Goal: Transaction & Acquisition: Purchase product/service

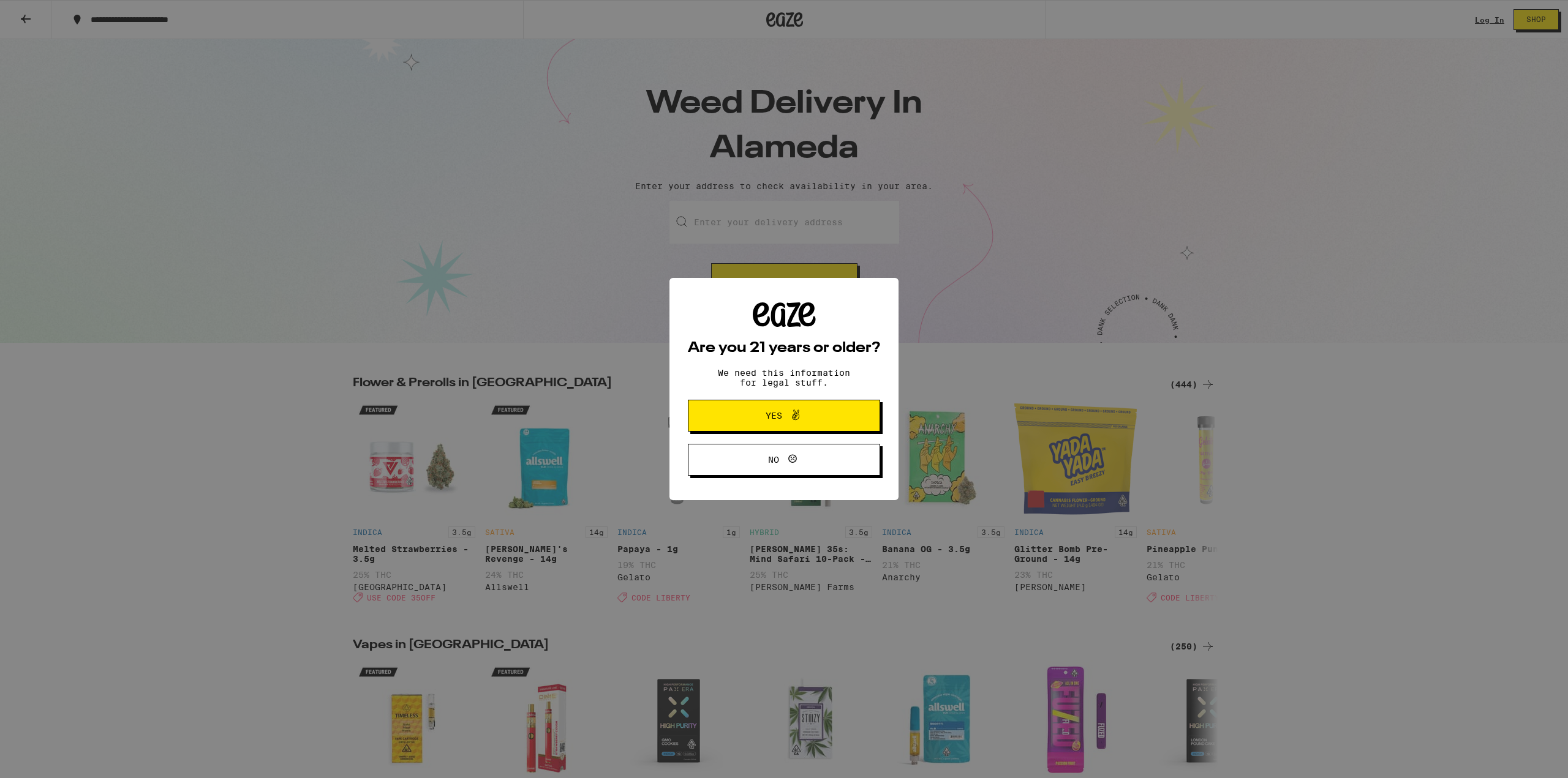
click at [788, 413] on icon at bounding box center [796, 415] width 14 height 14
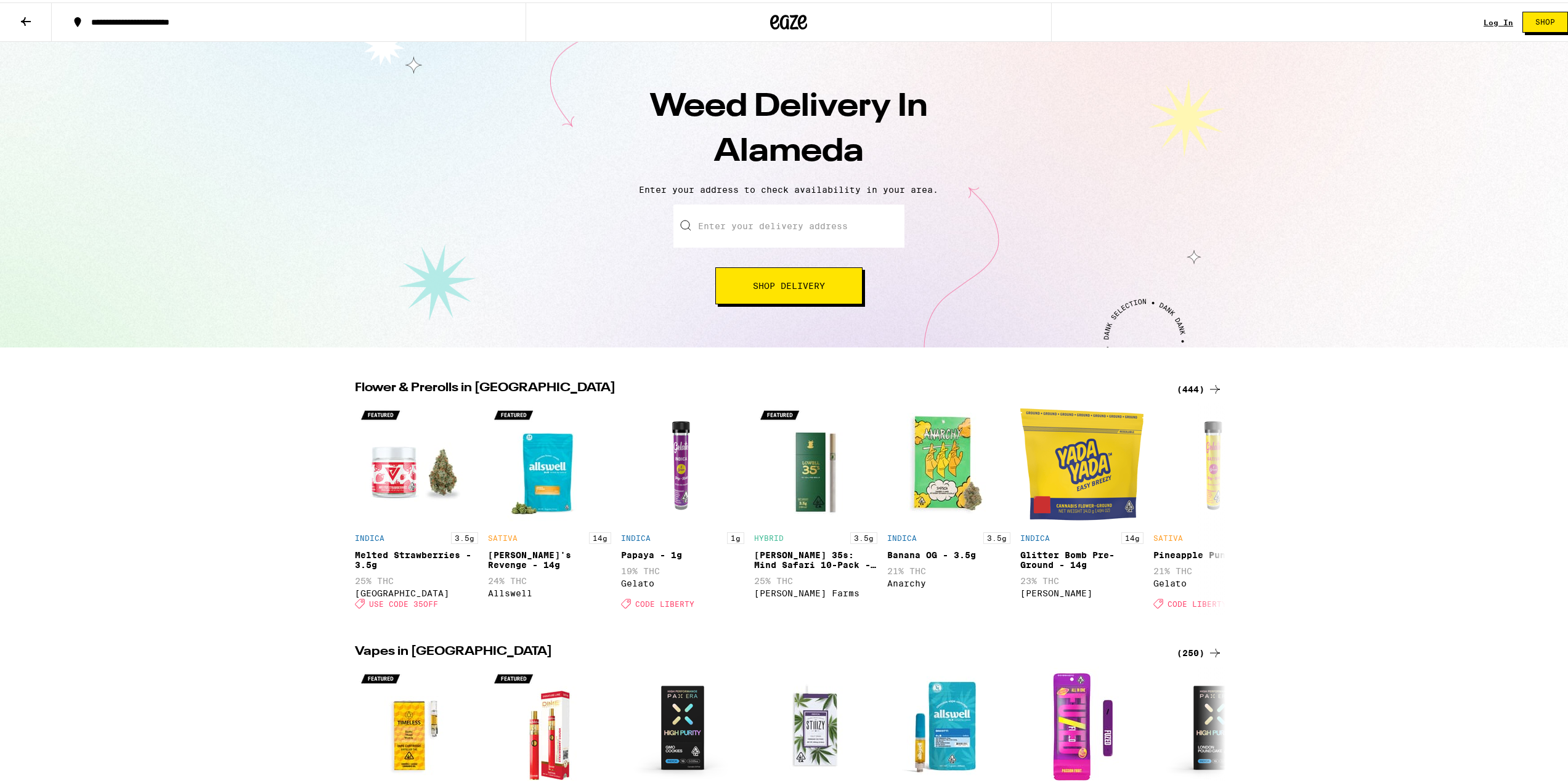
click at [791, 192] on p "Enter your address to check availability in your area." at bounding box center [789, 187] width 1553 height 10
click at [742, 229] on input "Enter your delivery address" at bounding box center [788, 224] width 231 height 43
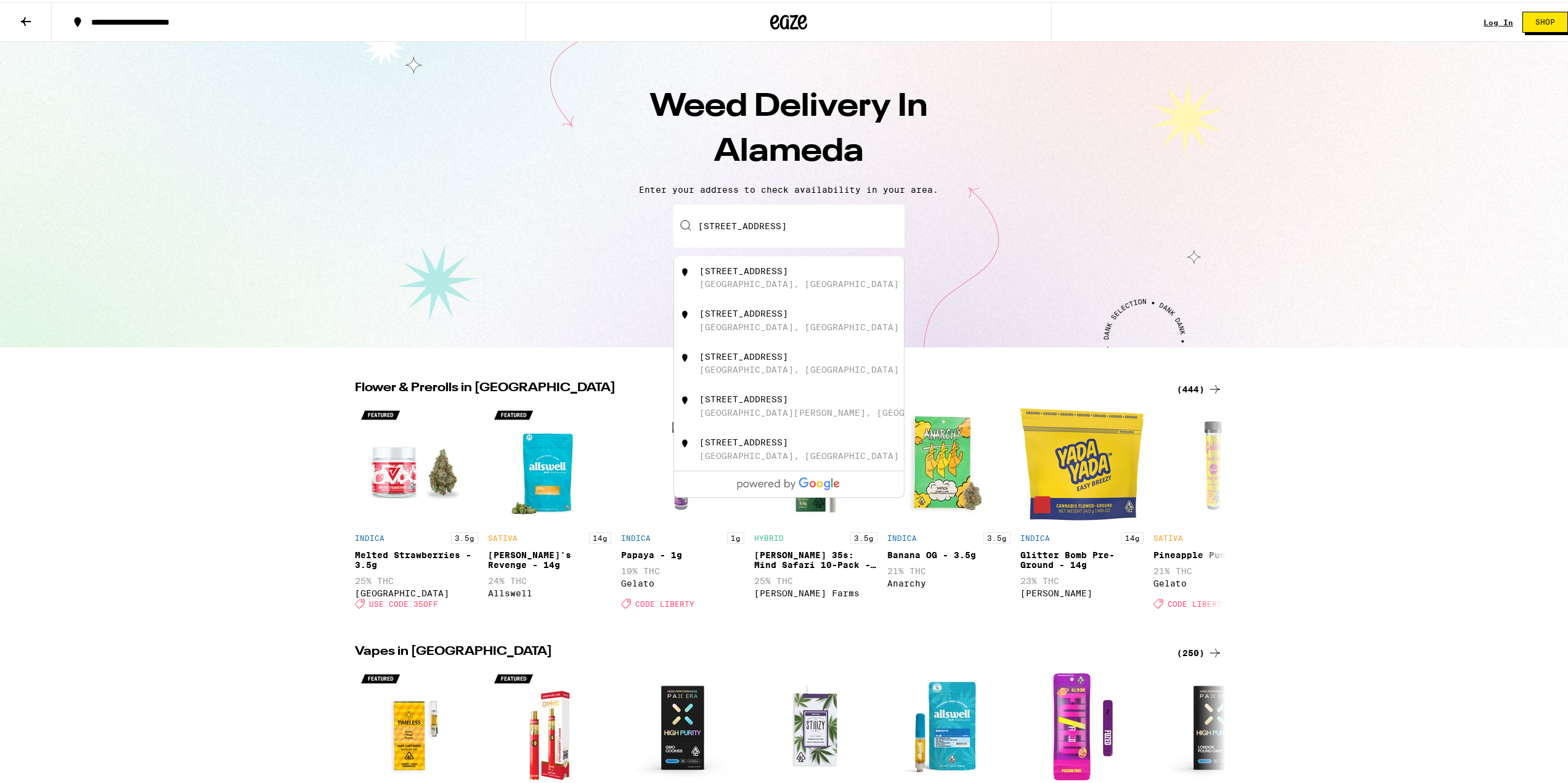
click at [773, 274] on div "[STREET_ADDRESS]" at bounding box center [743, 268] width 89 height 10
type input "[STREET_ADDRESS]"
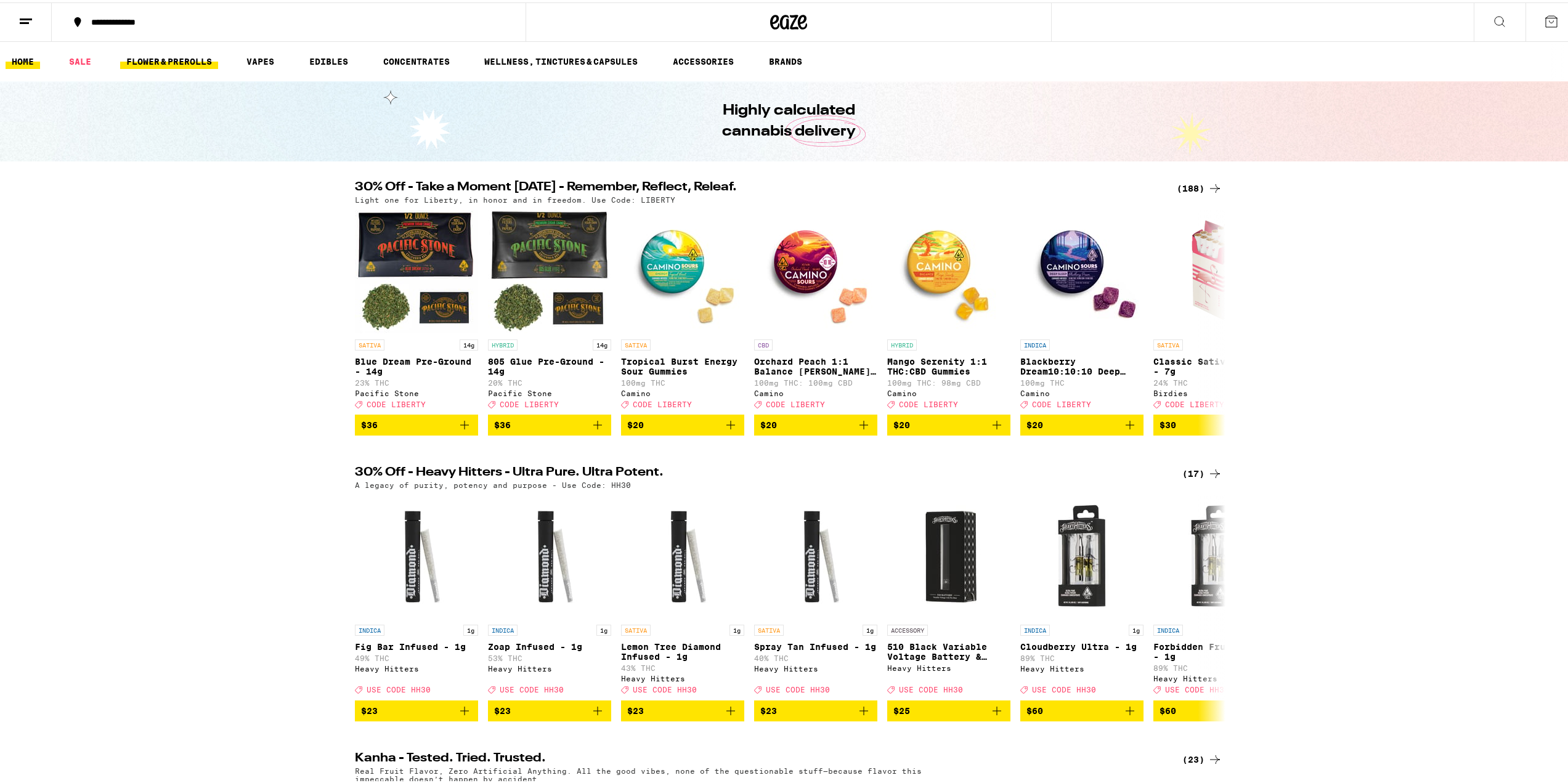
click at [172, 56] on link "FLOWER & PREROLLS" at bounding box center [169, 59] width 98 height 15
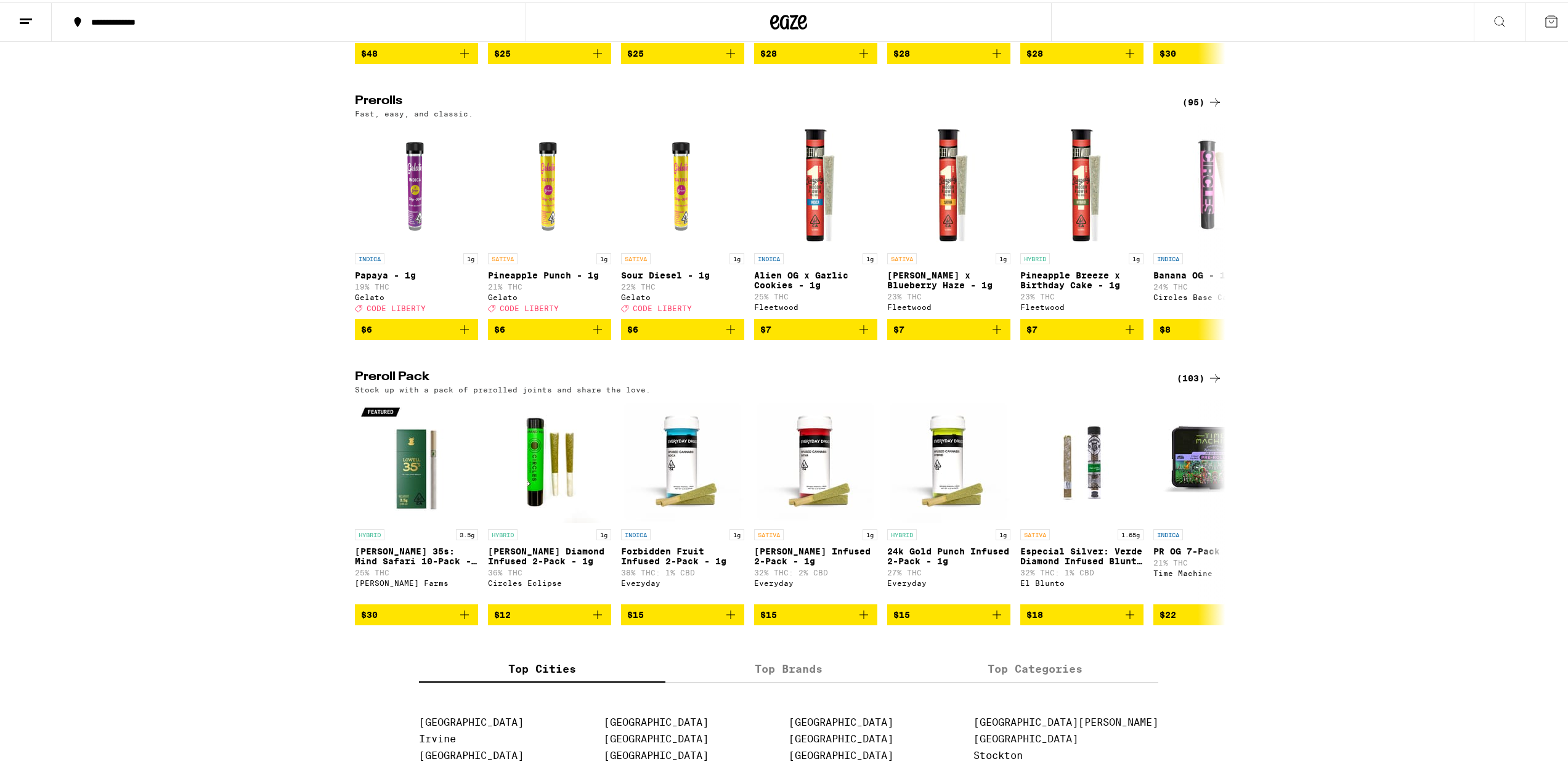
scroll to position [678, 0]
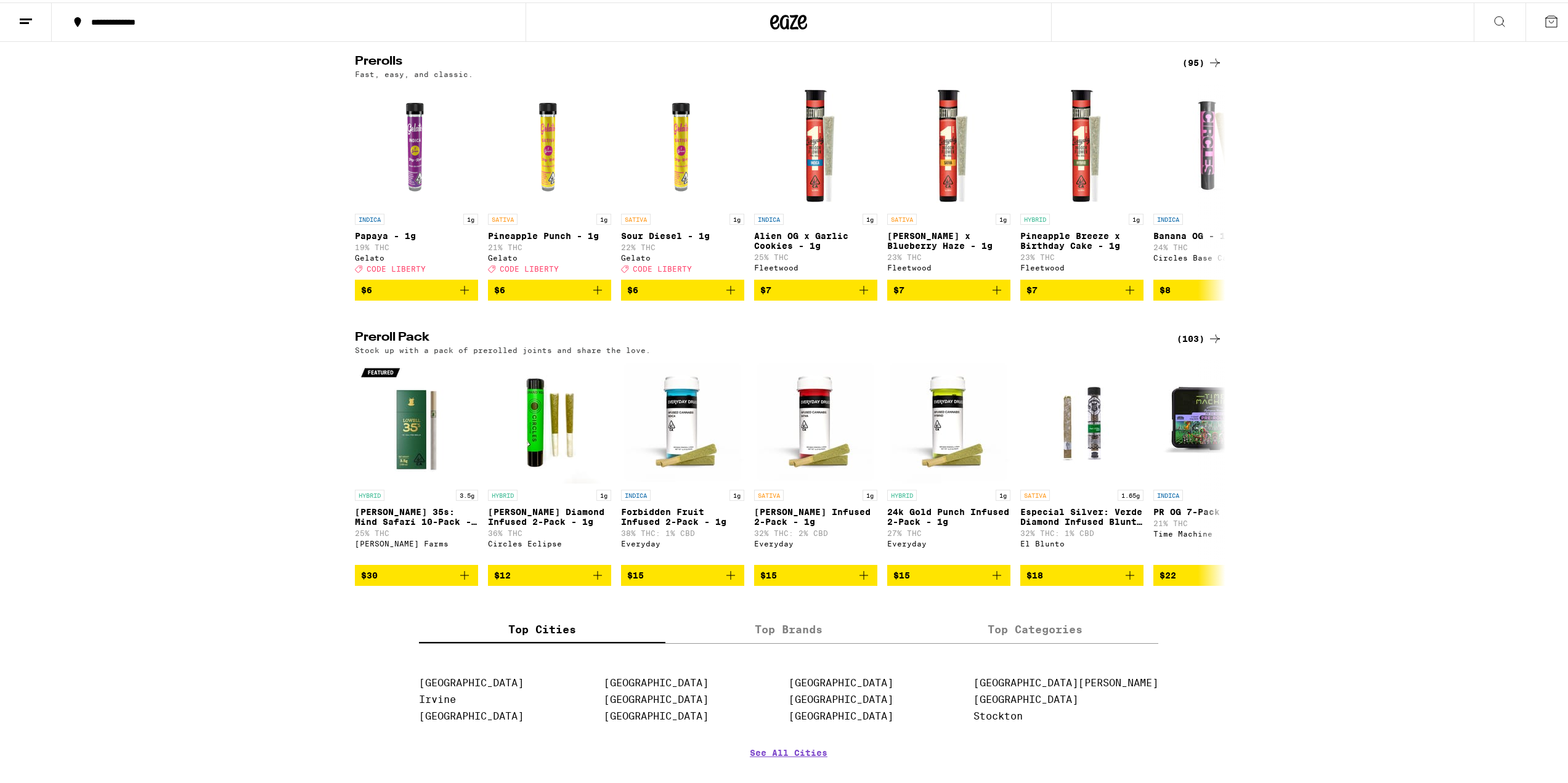
click at [1208, 344] on icon at bounding box center [1215, 337] width 15 height 15
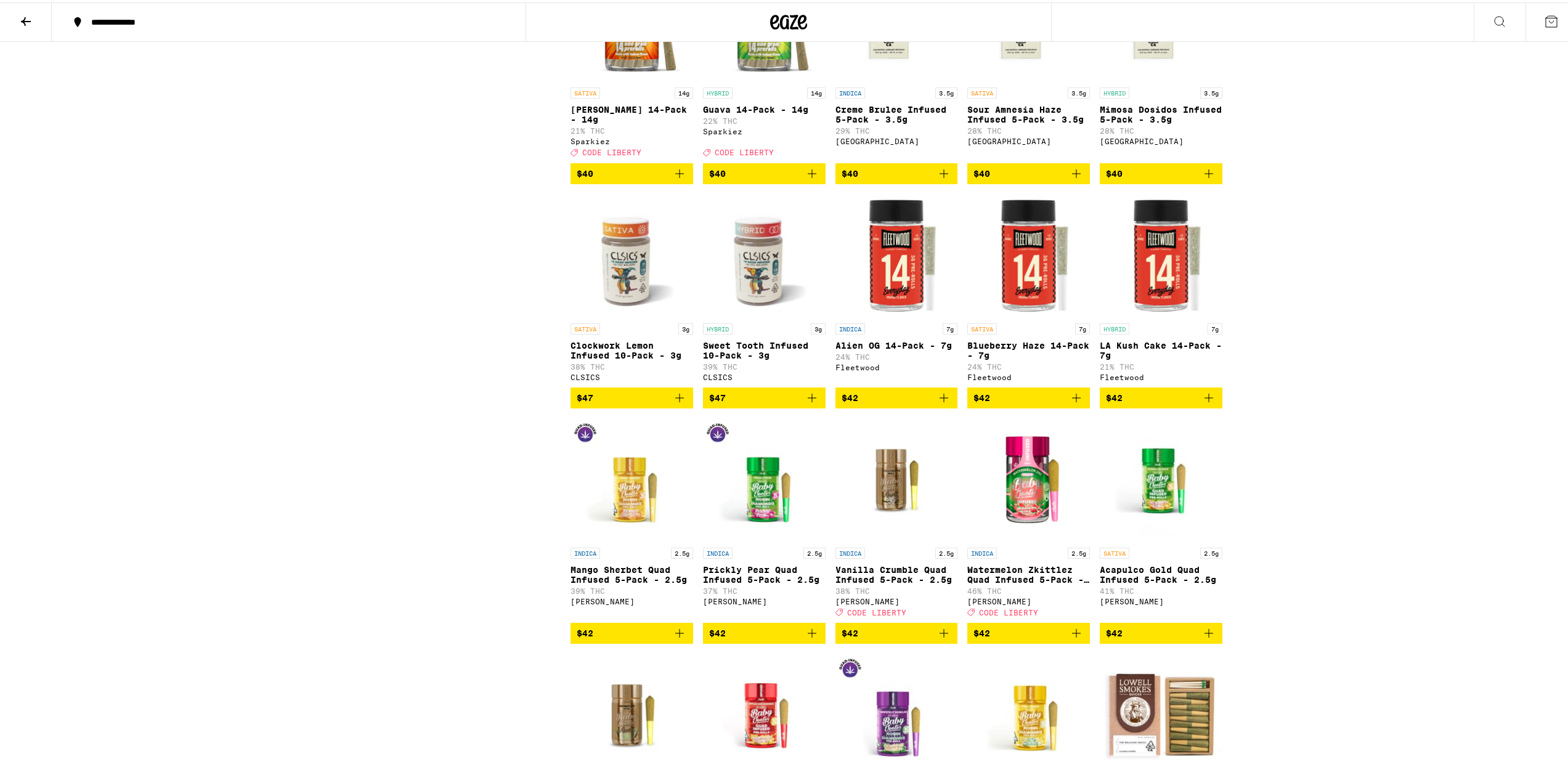
scroll to position [3189, 0]
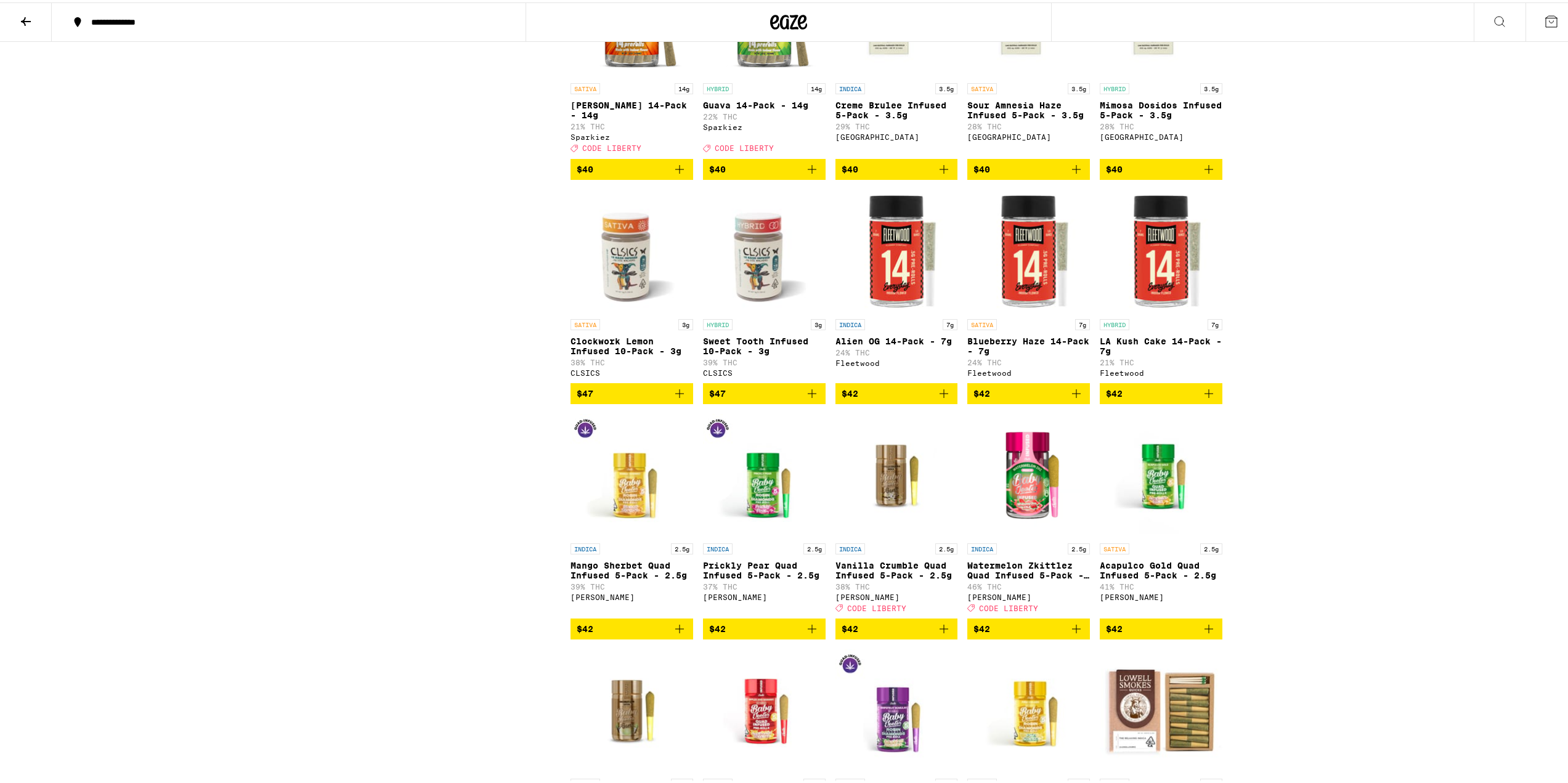
click at [1030, 535] on img "Open page for Watermelon Zkittlez Quad Infused 5-Pack - 2.5g from Jeeter" at bounding box center [1028, 473] width 122 height 123
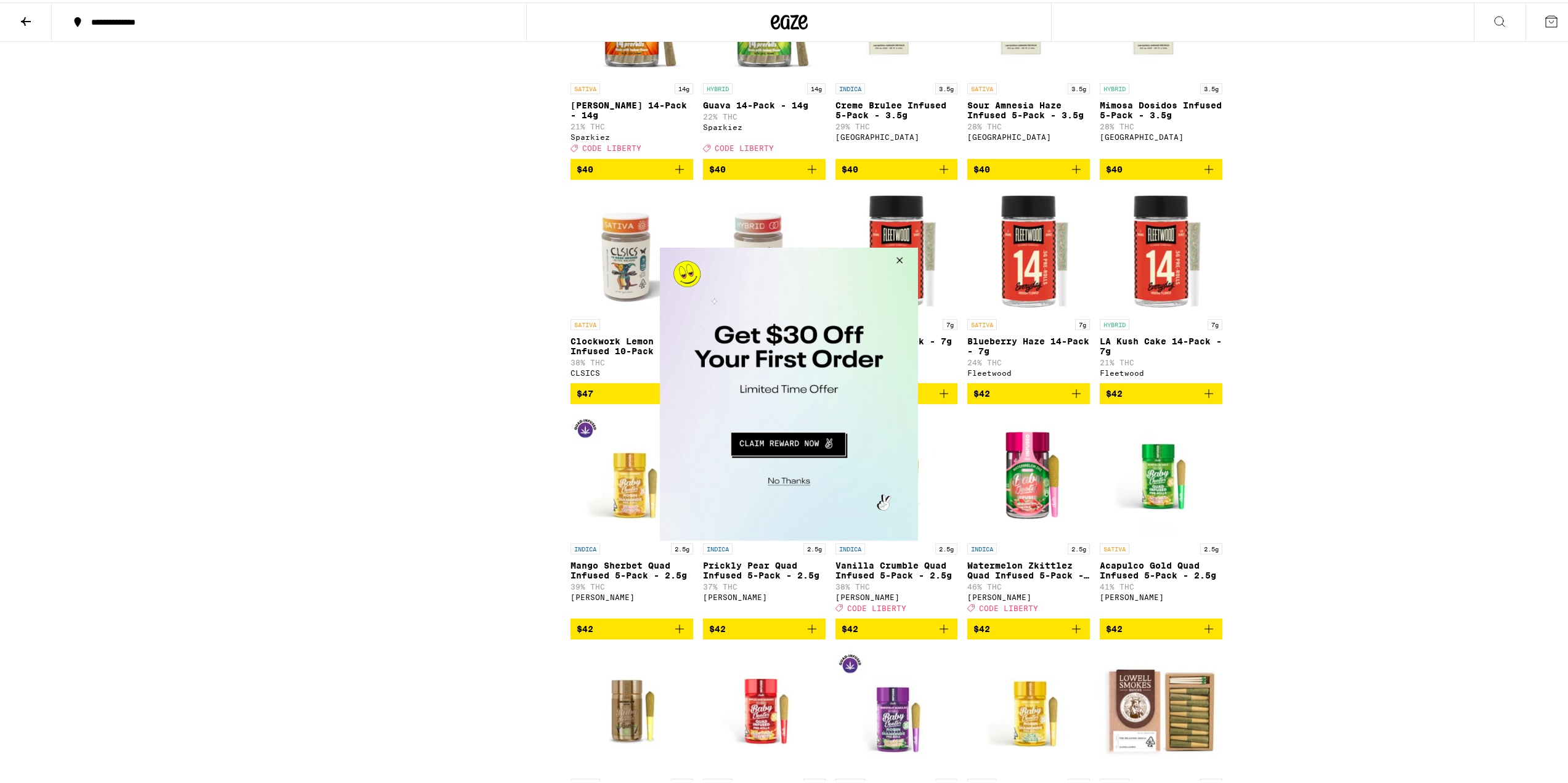
click at [898, 257] on button "Close Modal" at bounding box center [897, 262] width 33 height 30
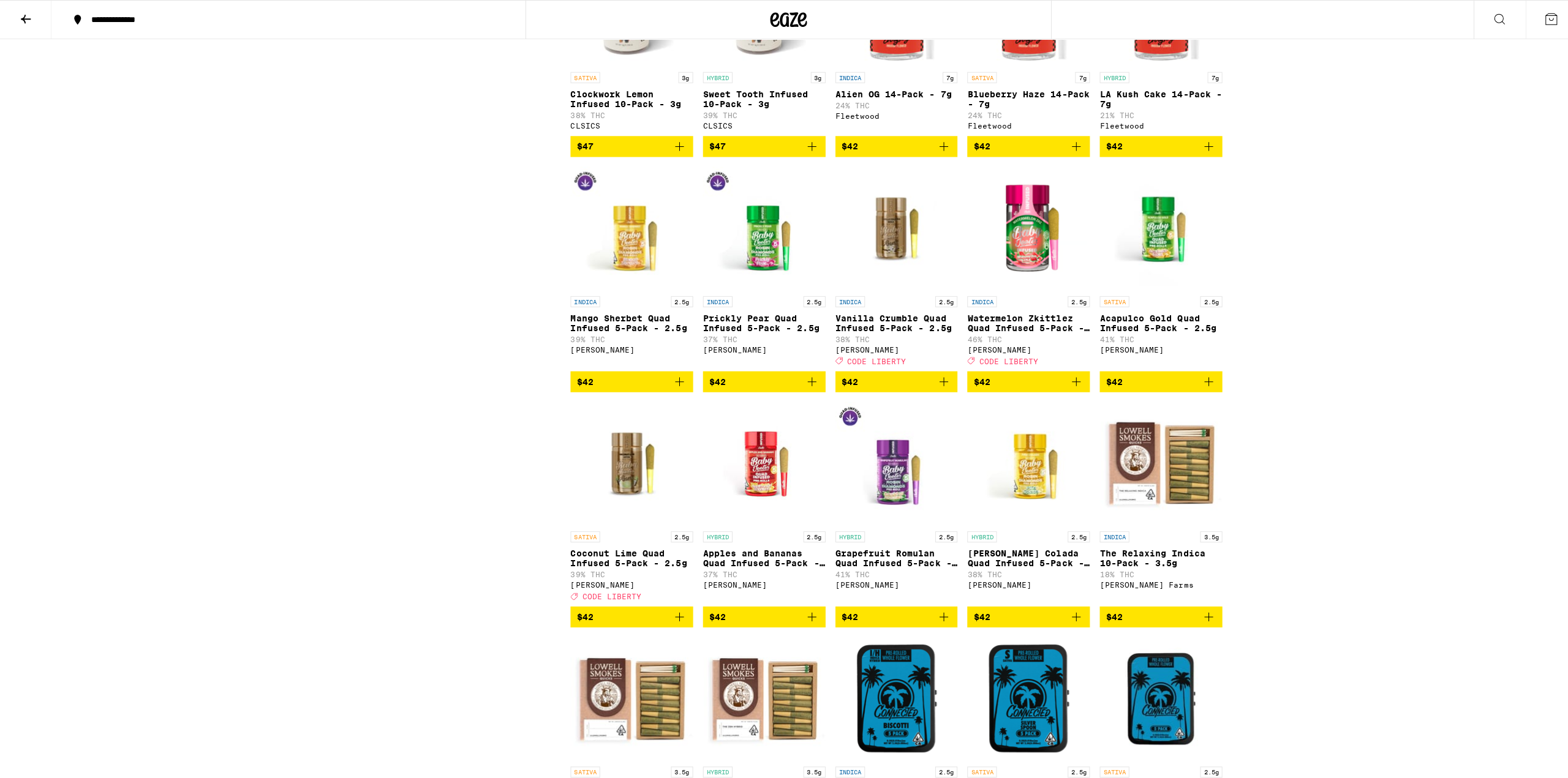
scroll to position [3597, 0]
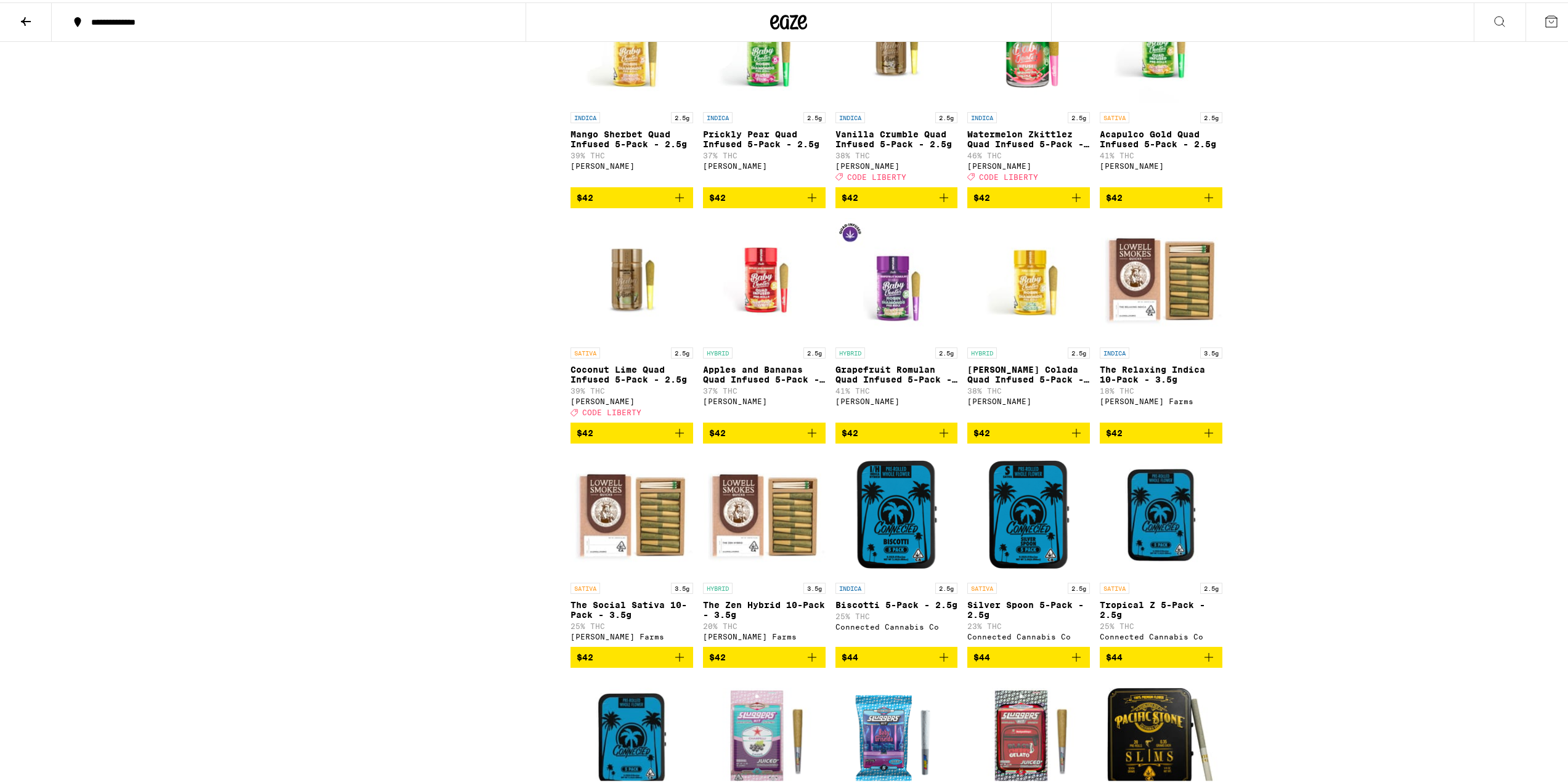
click at [1161, 104] on img "Open page for Acapulco Gold Quad Infused 5-Pack - 2.5g from Jeeter" at bounding box center [1161, 42] width 122 height 123
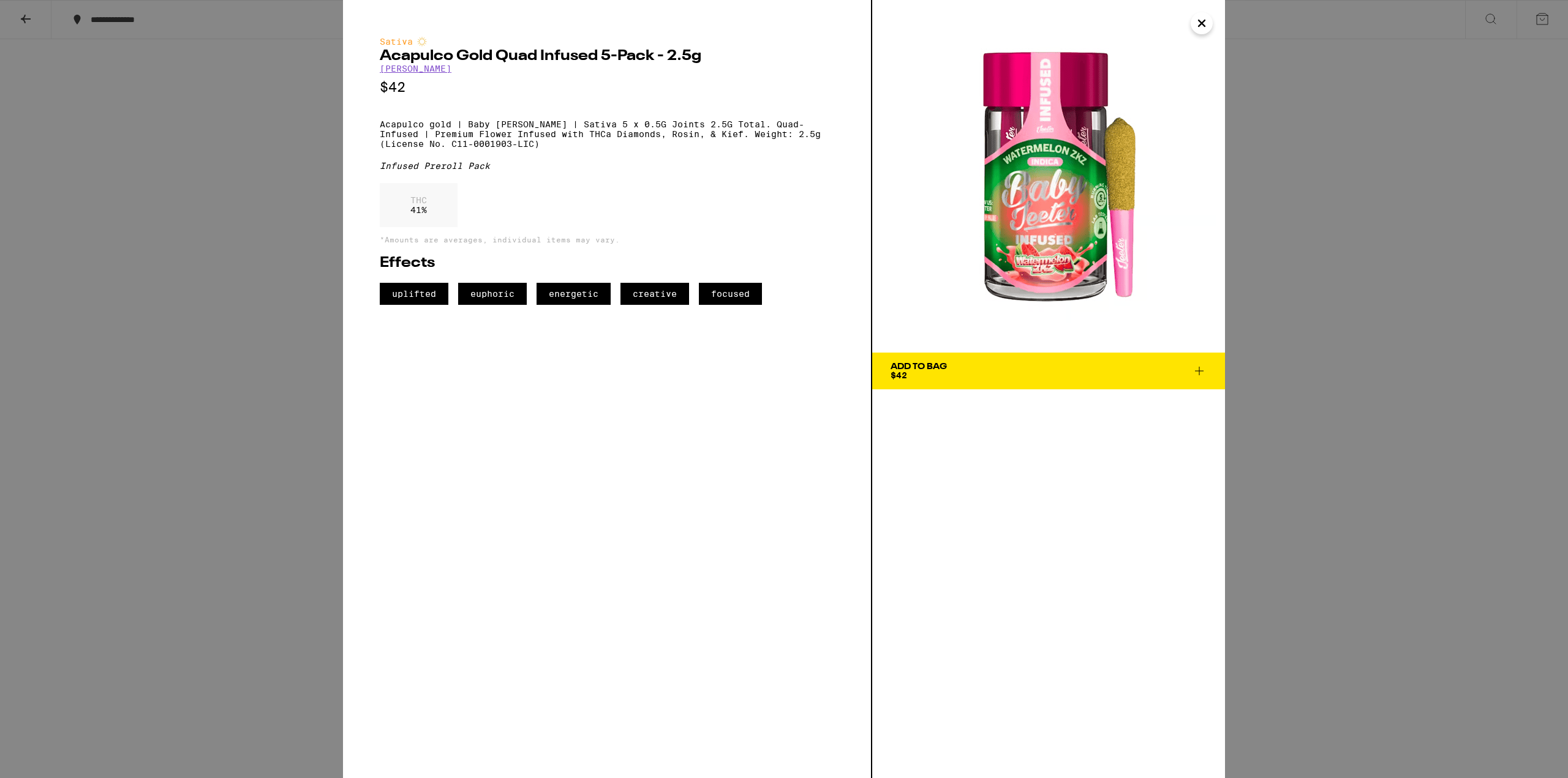
click at [973, 369] on span "Add To Bag $42" at bounding box center [1049, 371] width 316 height 17
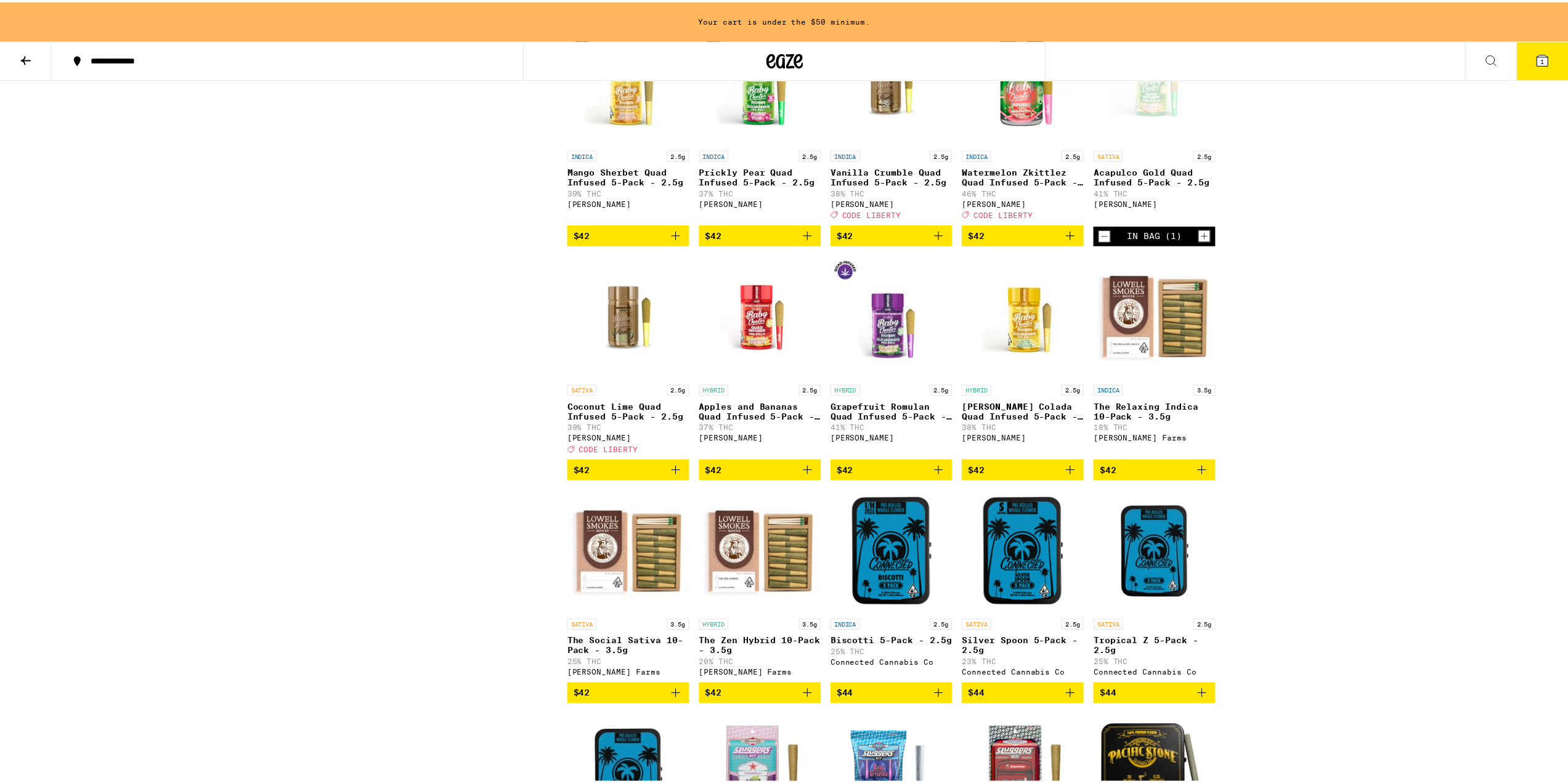
scroll to position [3659, 0]
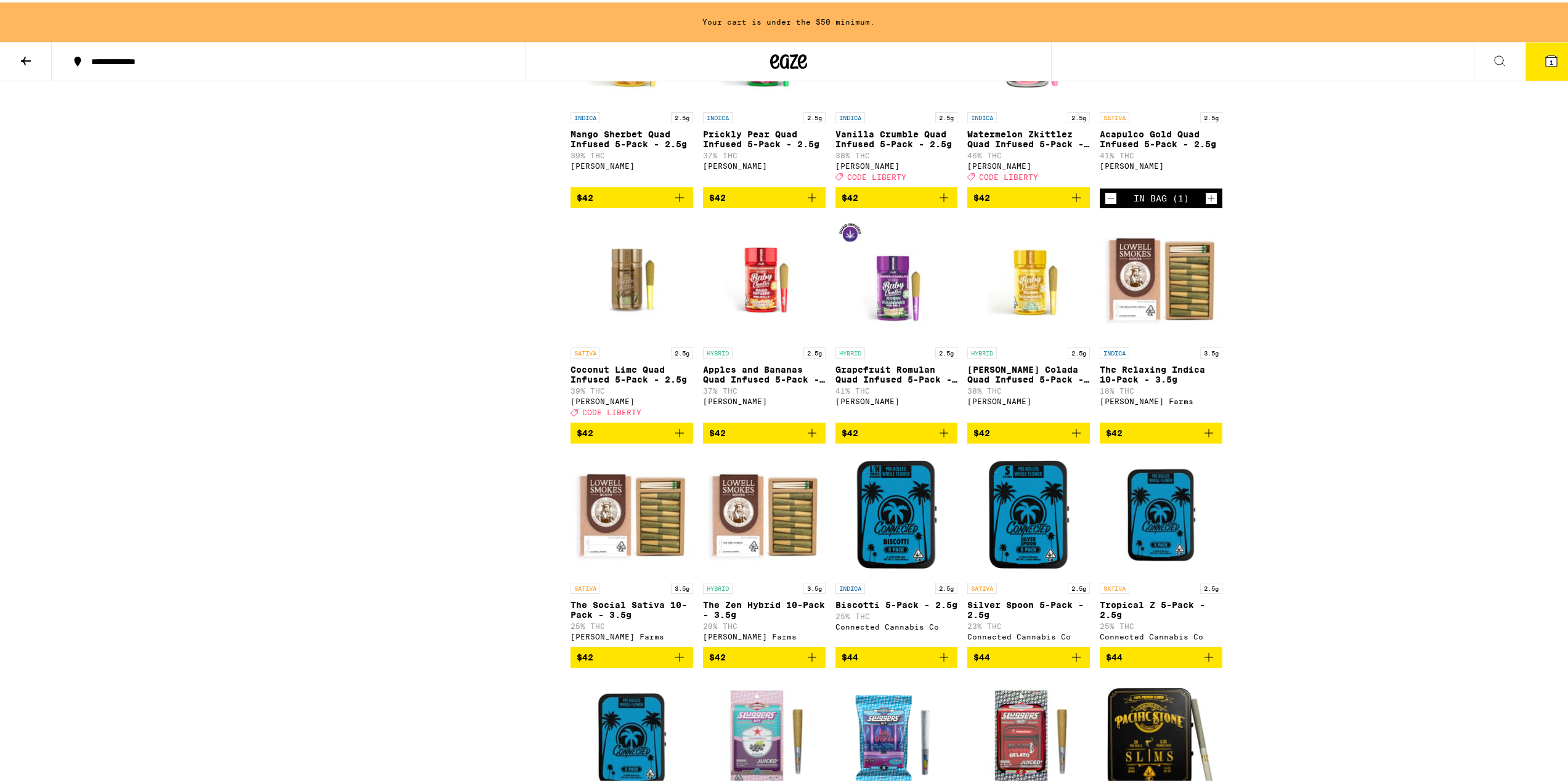
click at [1541, 50] on button "1" at bounding box center [1551, 60] width 52 height 38
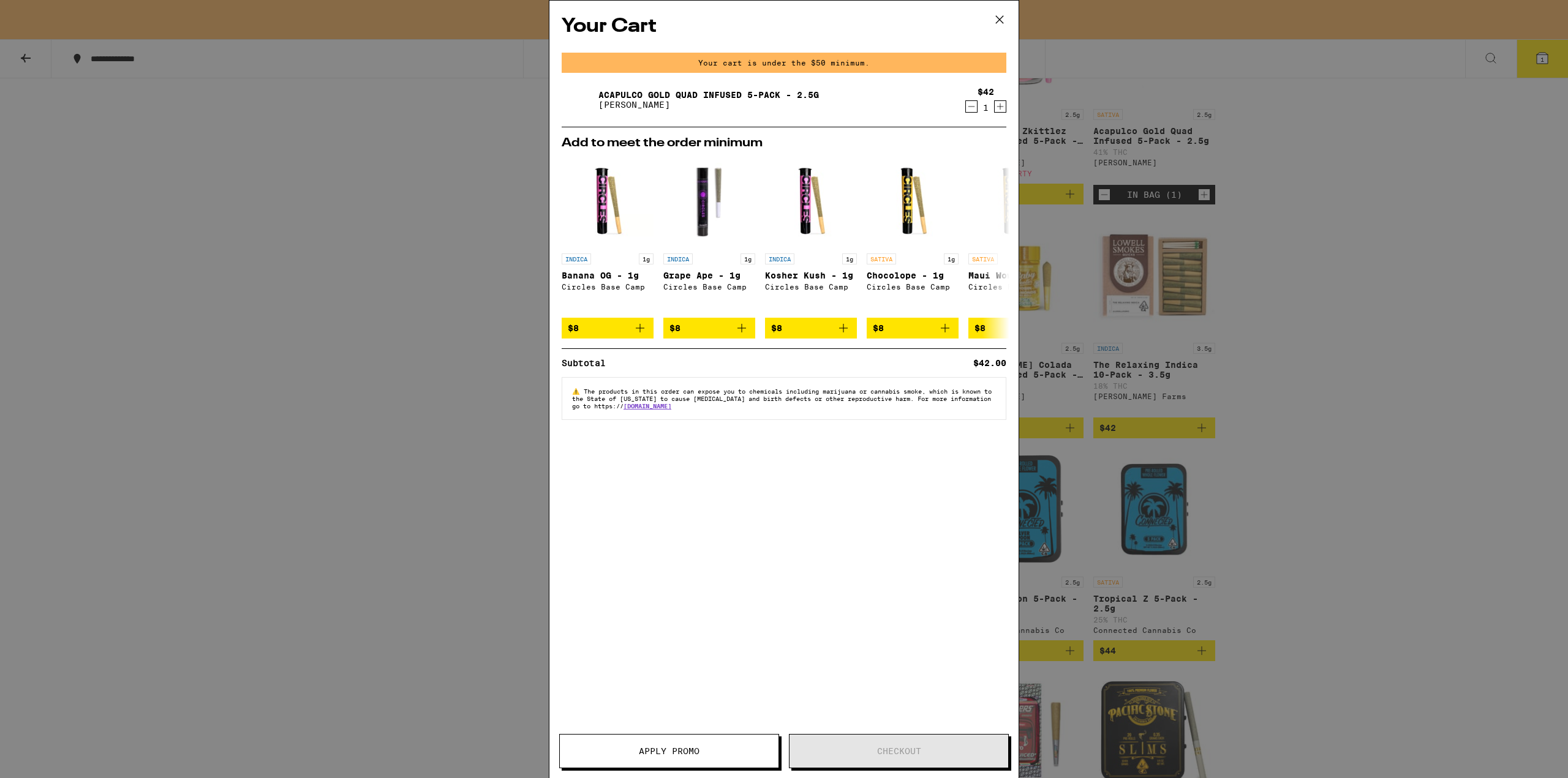
click at [715, 750] on span "Apply Promo" at bounding box center [669, 751] width 219 height 9
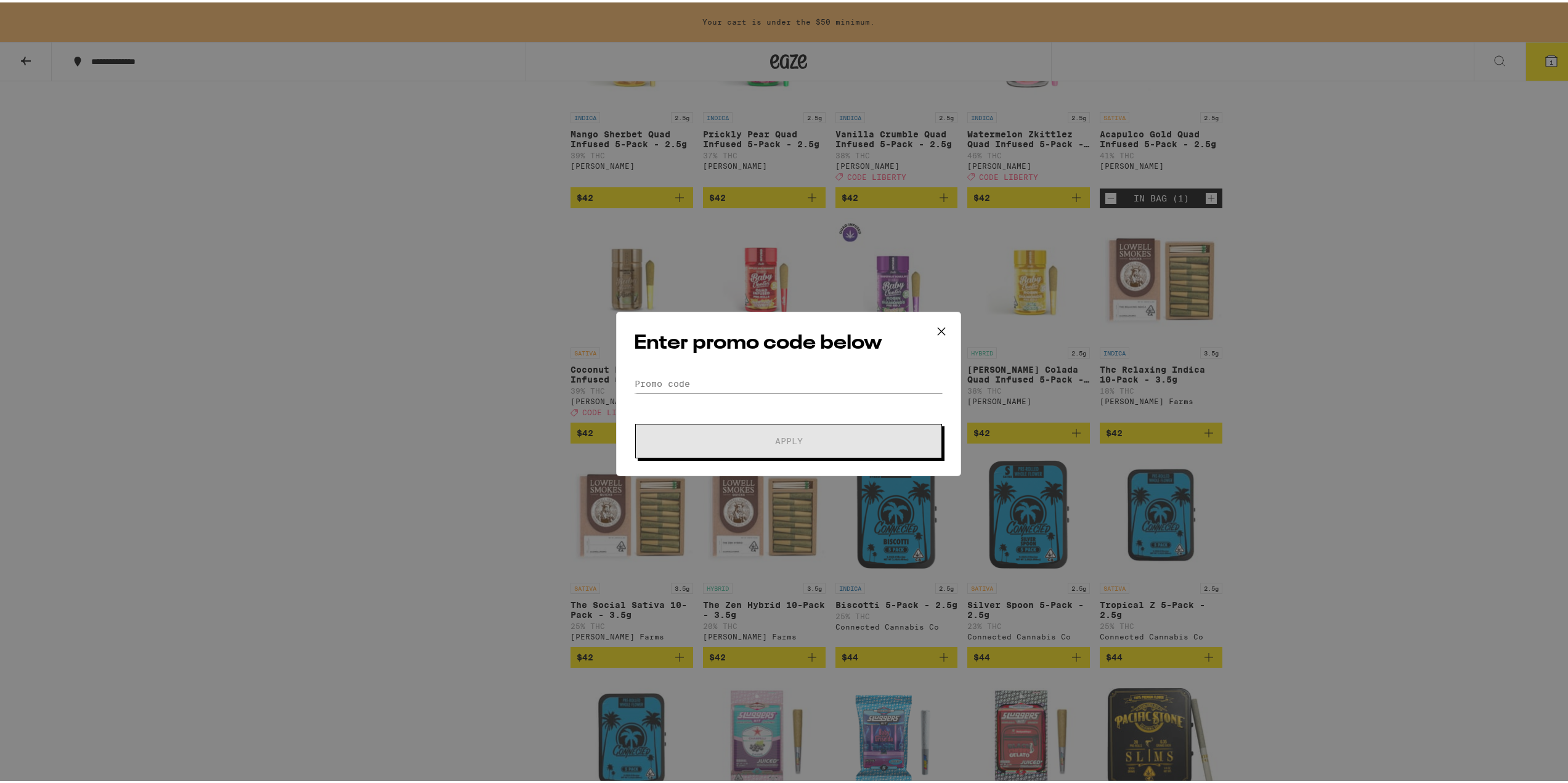
click at [940, 330] on icon at bounding box center [942, 329] width 19 height 19
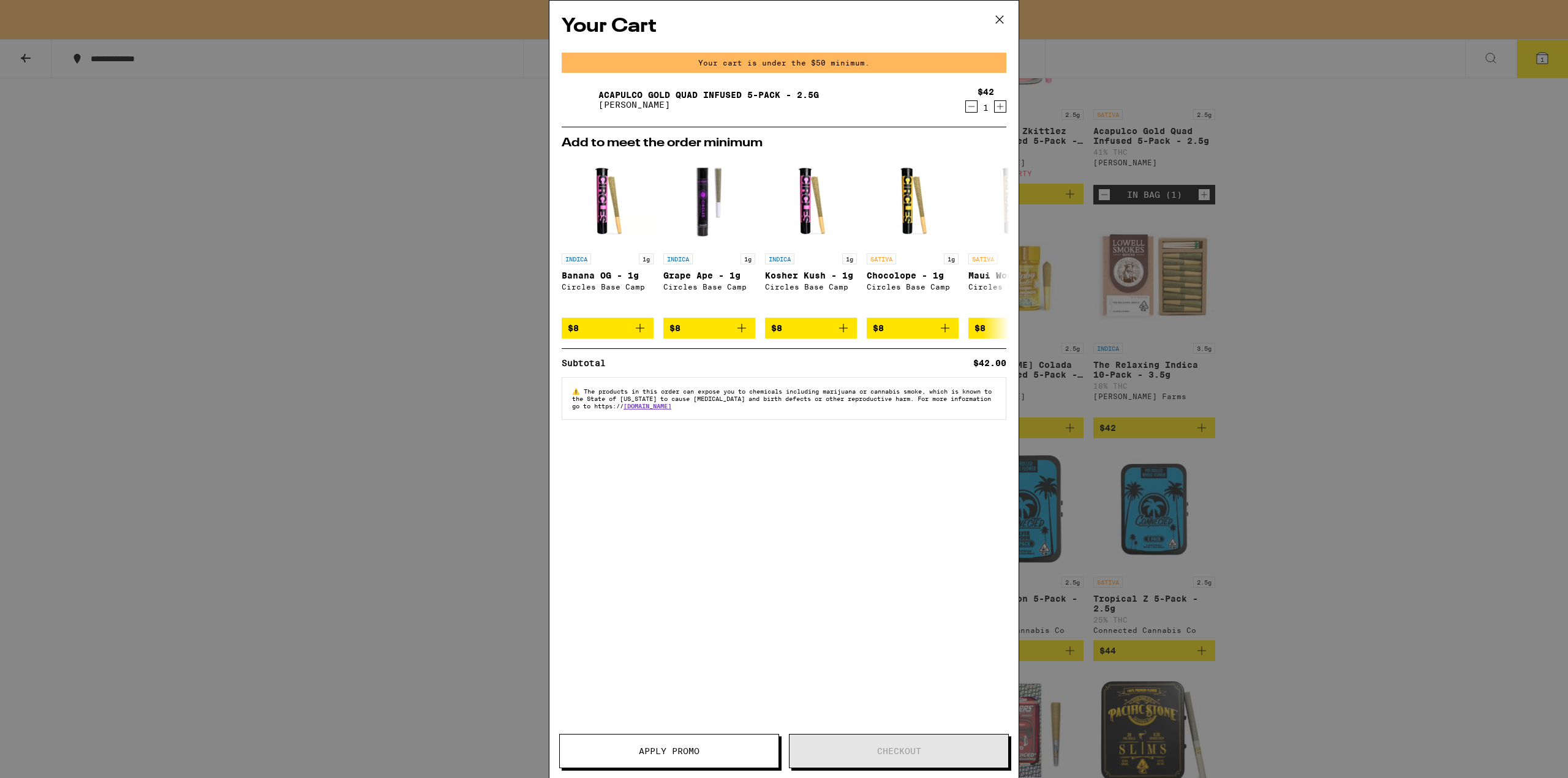
click at [999, 22] on icon at bounding box center [1000, 20] width 18 height 18
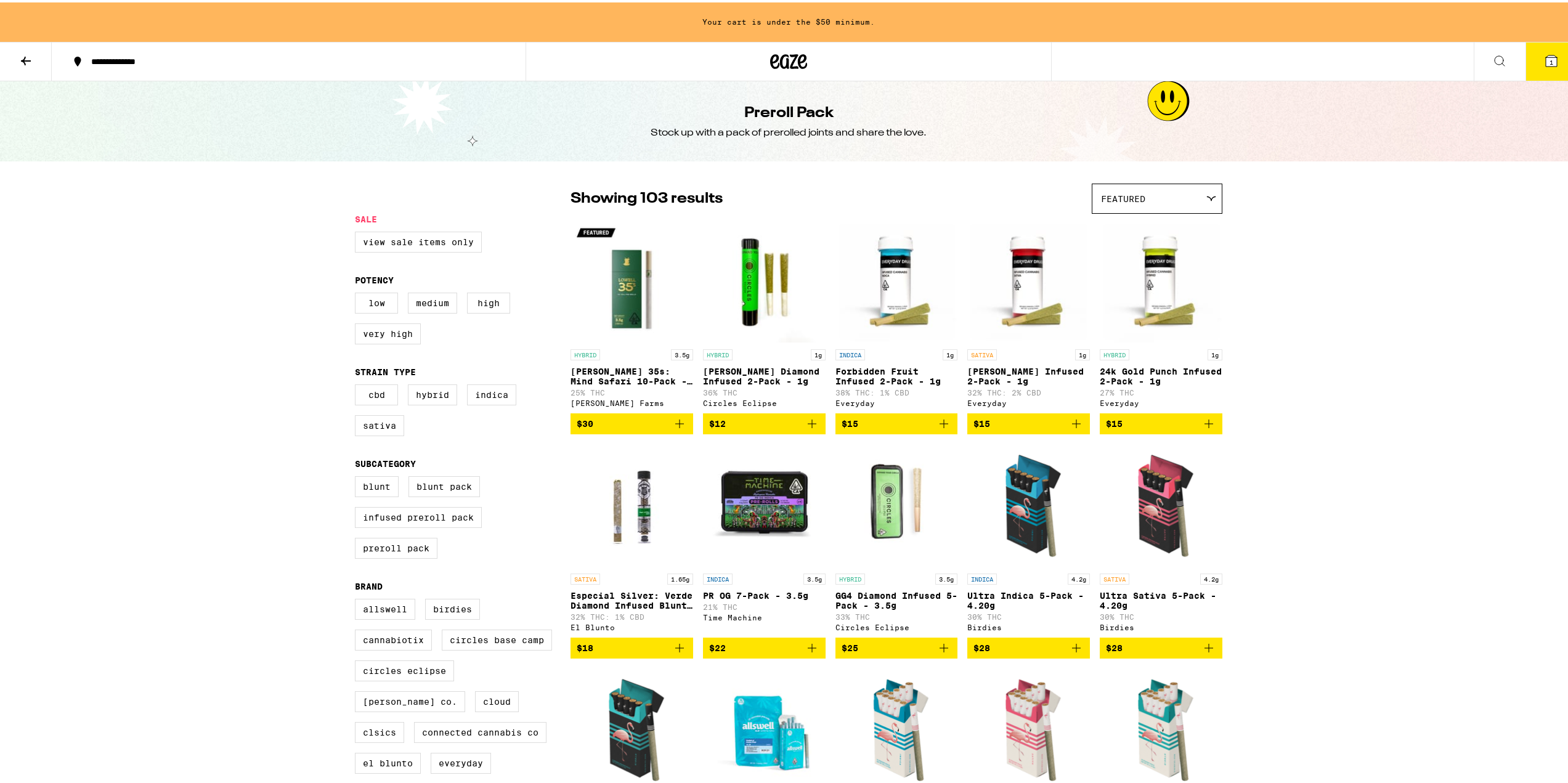
click at [764, 327] on img "Open page for Runtz Diamond Infused 2-Pack - 1g from Circles Eclipse" at bounding box center [764, 279] width 122 height 123
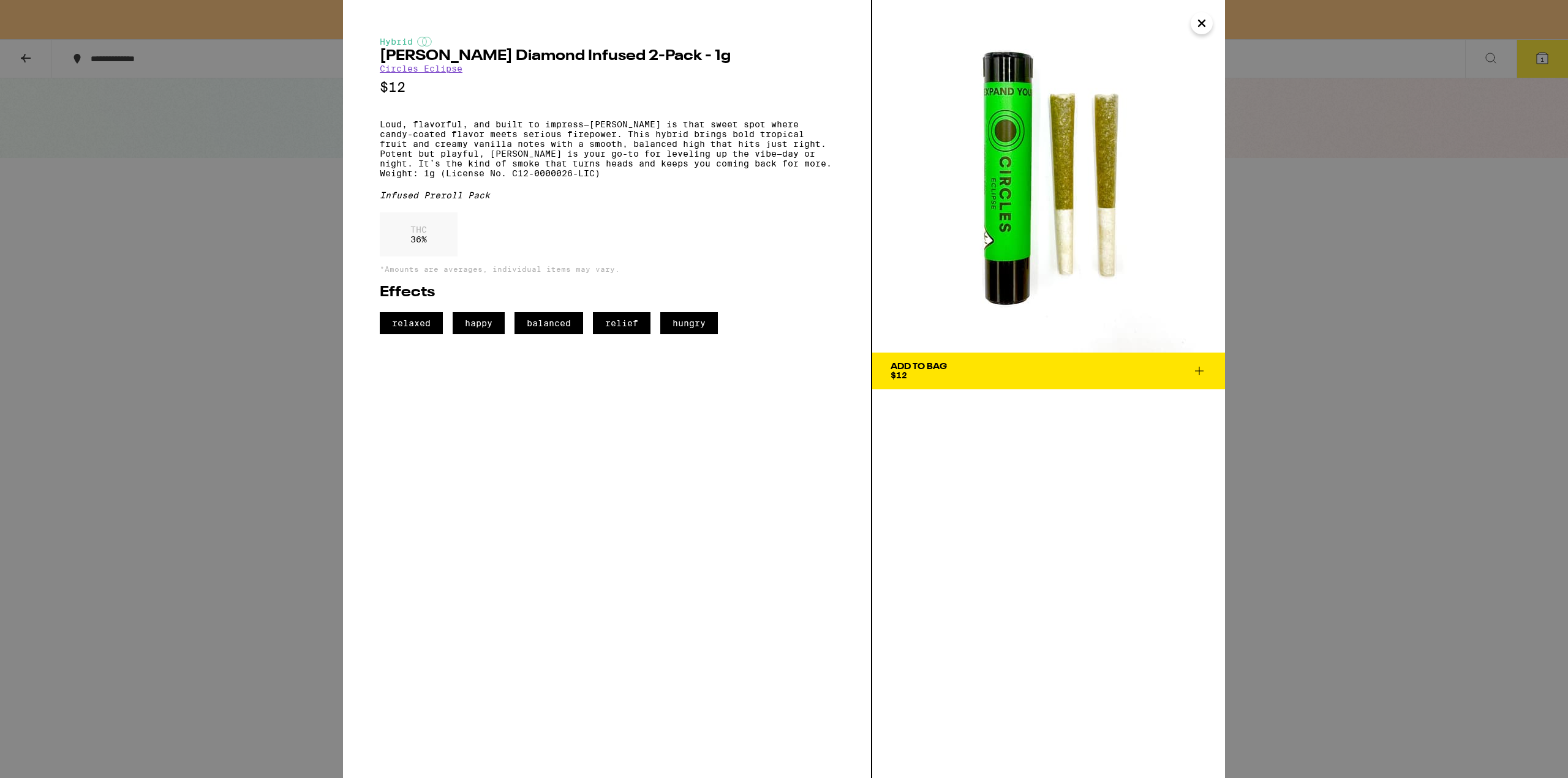
click at [999, 377] on span "Add To Bag $12" at bounding box center [1049, 371] width 316 height 17
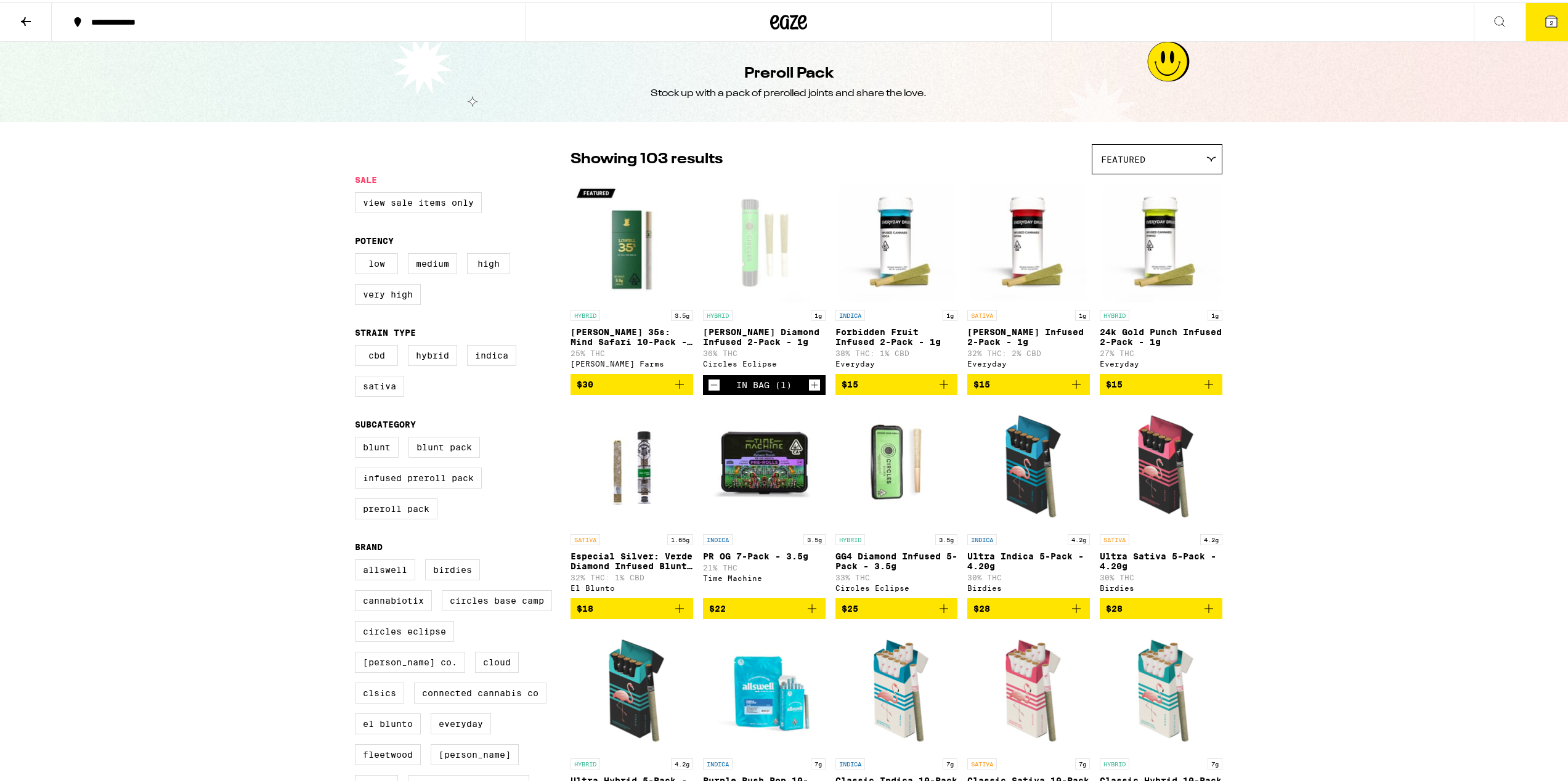
click at [1544, 19] on icon at bounding box center [1551, 19] width 15 height 15
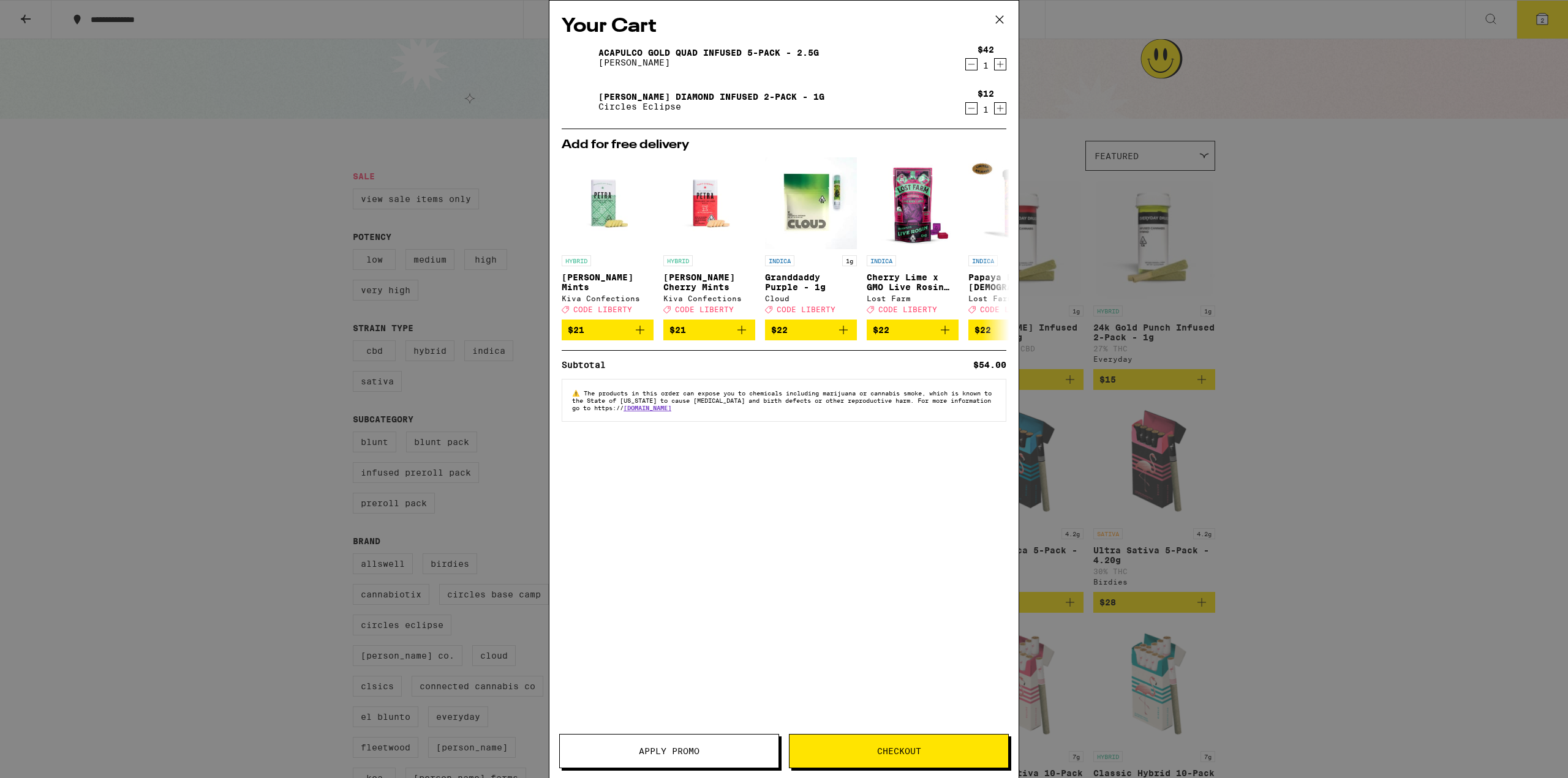
click at [984, 753] on span "Checkout" at bounding box center [899, 751] width 219 height 9
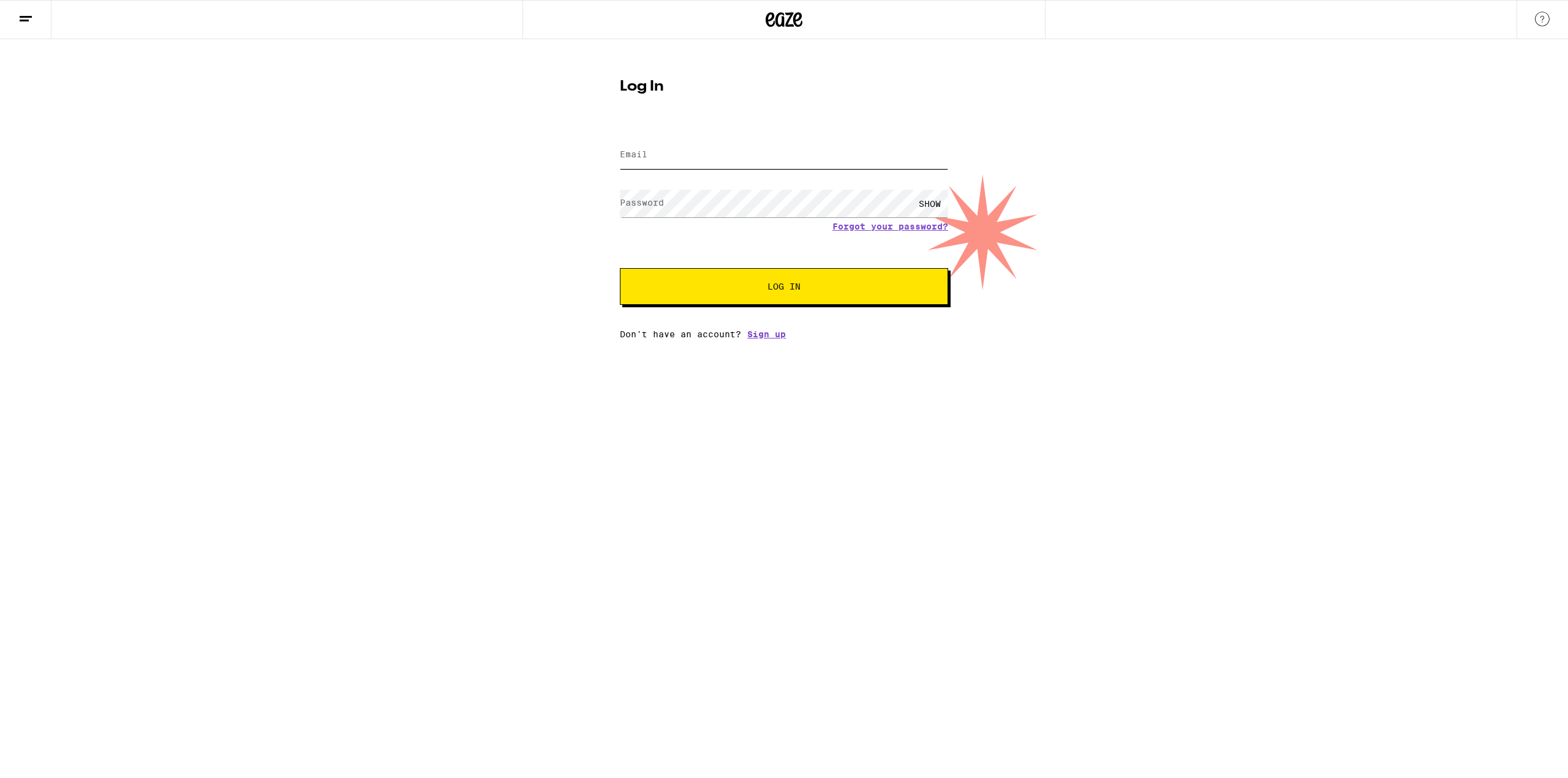
click at [661, 148] on input "Email" at bounding box center [784, 155] width 328 height 28
click at [579, 227] on div "Log In Email Email Password Password SHOW Forgot your password? Log In Don't ha…" at bounding box center [784, 189] width 1568 height 300
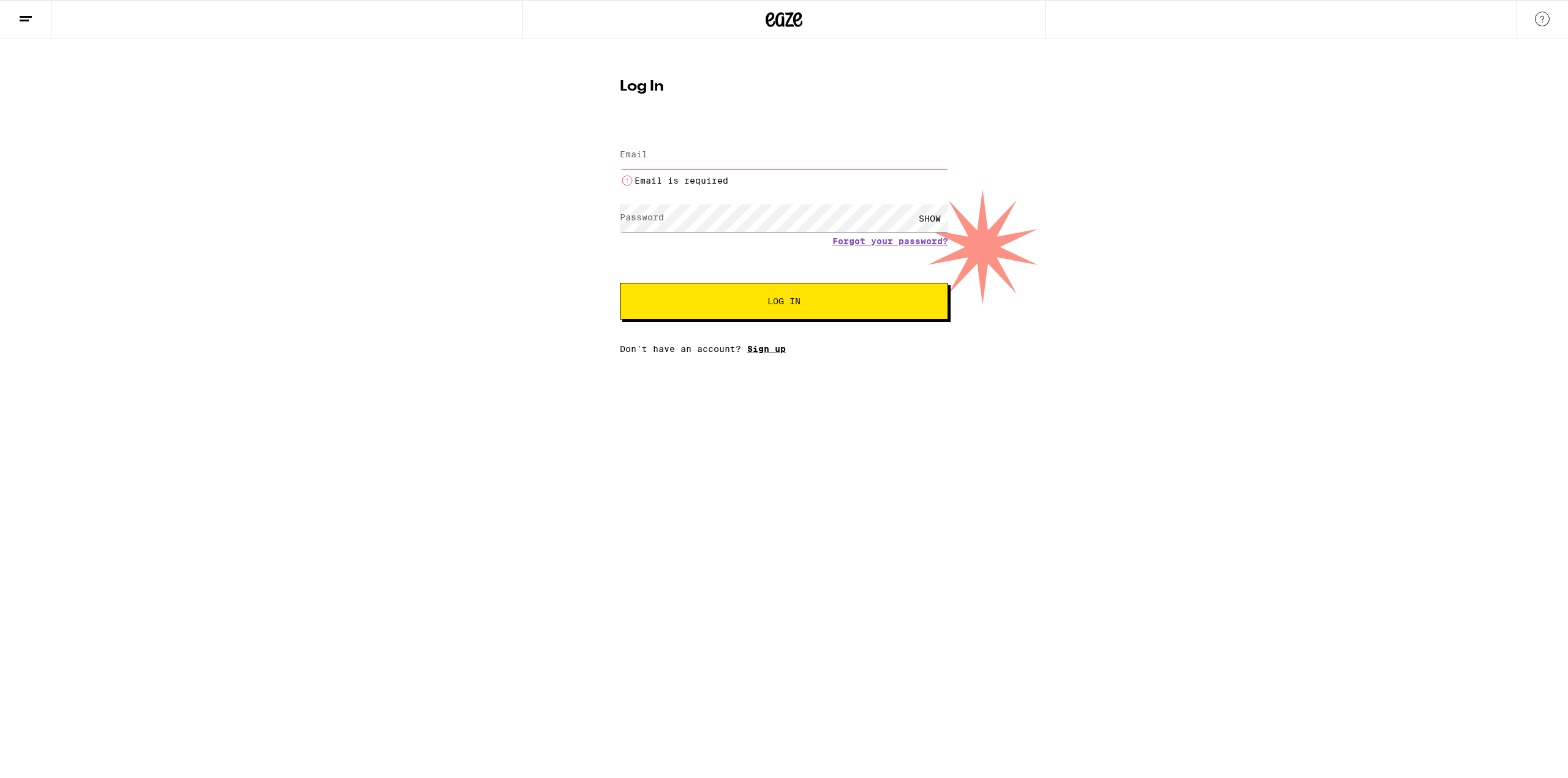
click at [767, 354] on link "Sign up" at bounding box center [767, 349] width 39 height 10
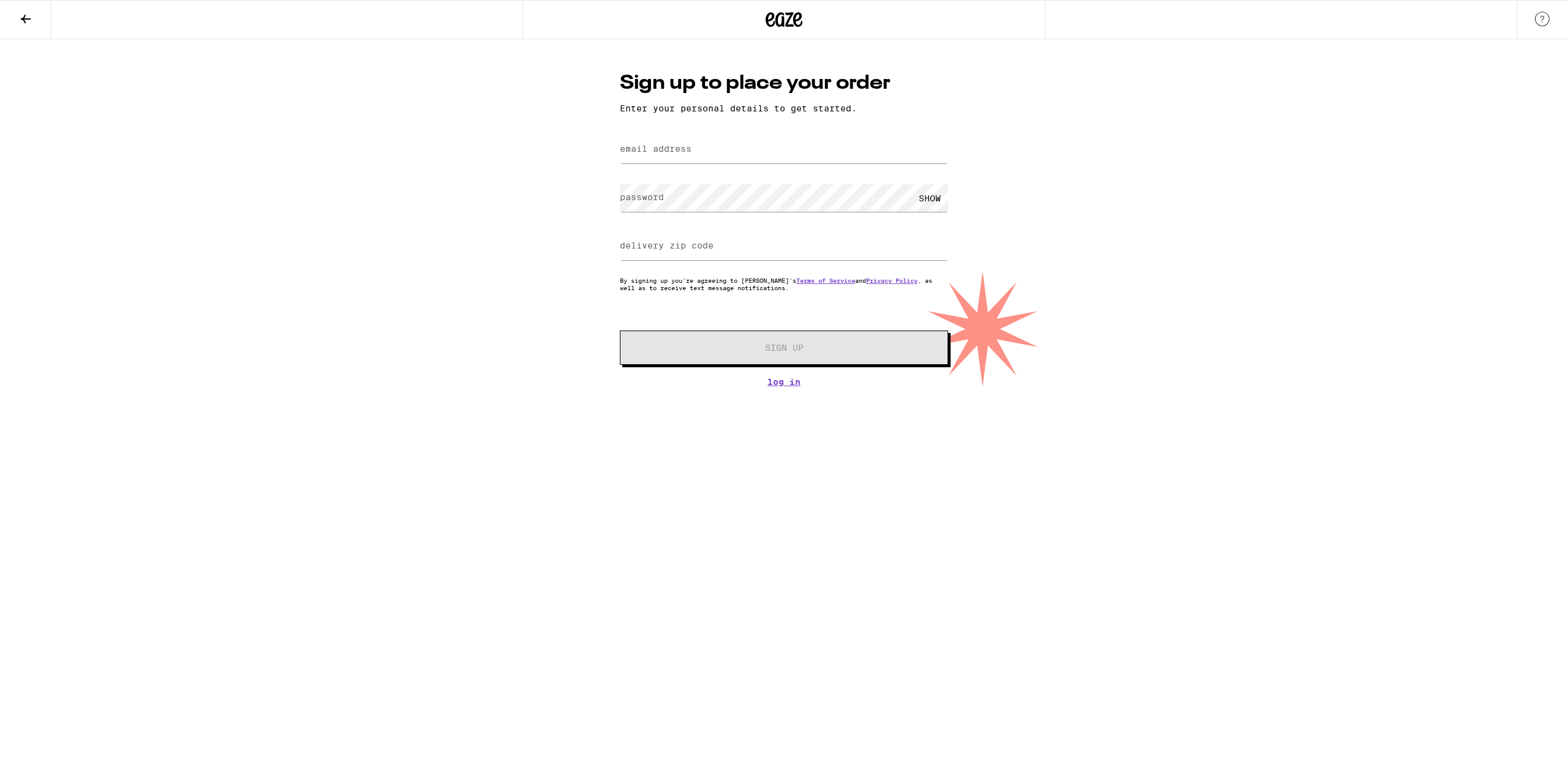
click at [665, 147] on label "email address" at bounding box center [655, 149] width 72 height 10
type input "[EMAIL_ADDRESS][DOMAIN_NAME]"
type input "94501"
click at [655, 194] on label "password" at bounding box center [642, 197] width 44 height 10
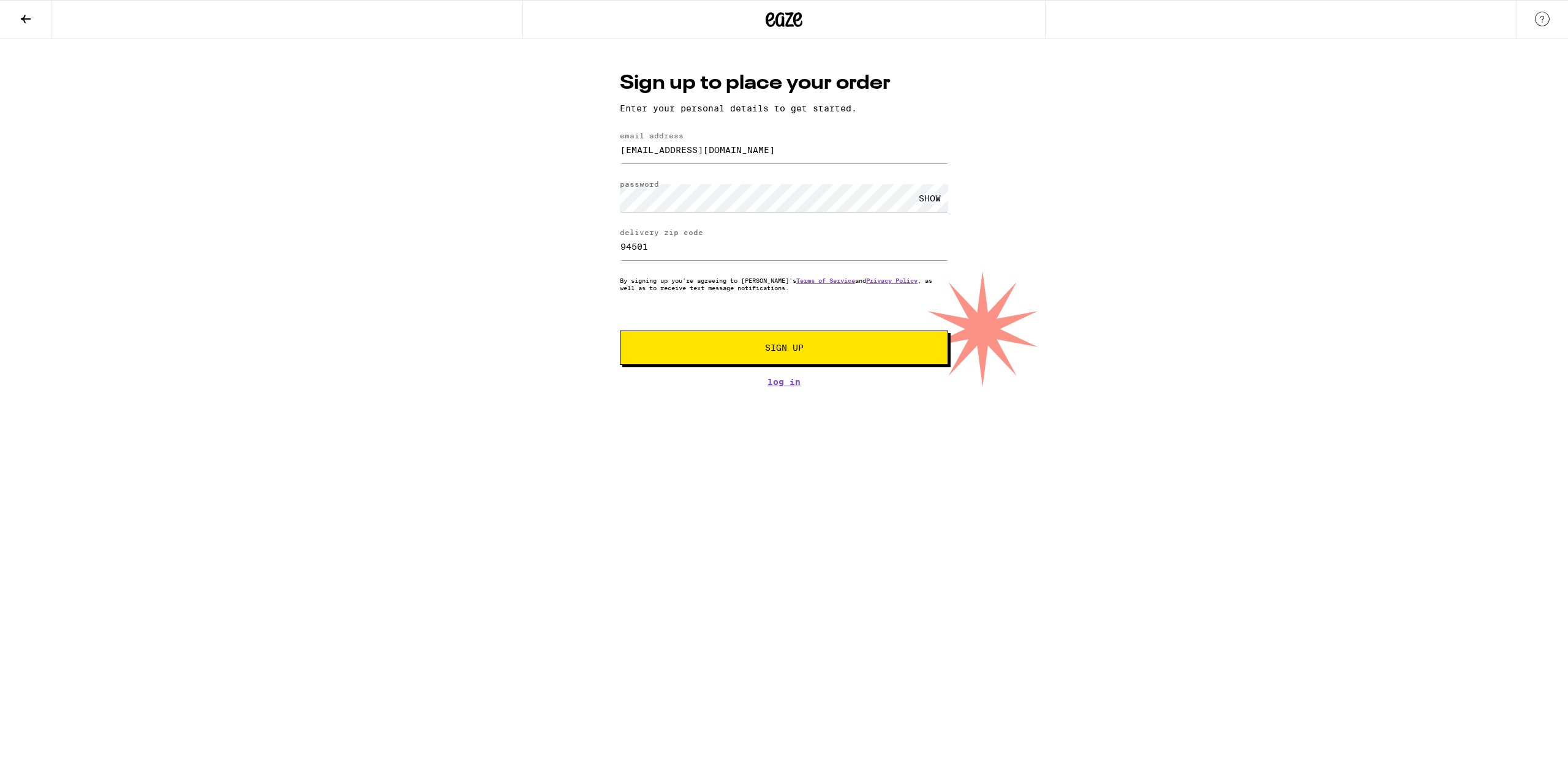
click at [736, 346] on span "Sign Up" at bounding box center [784, 348] width 244 height 9
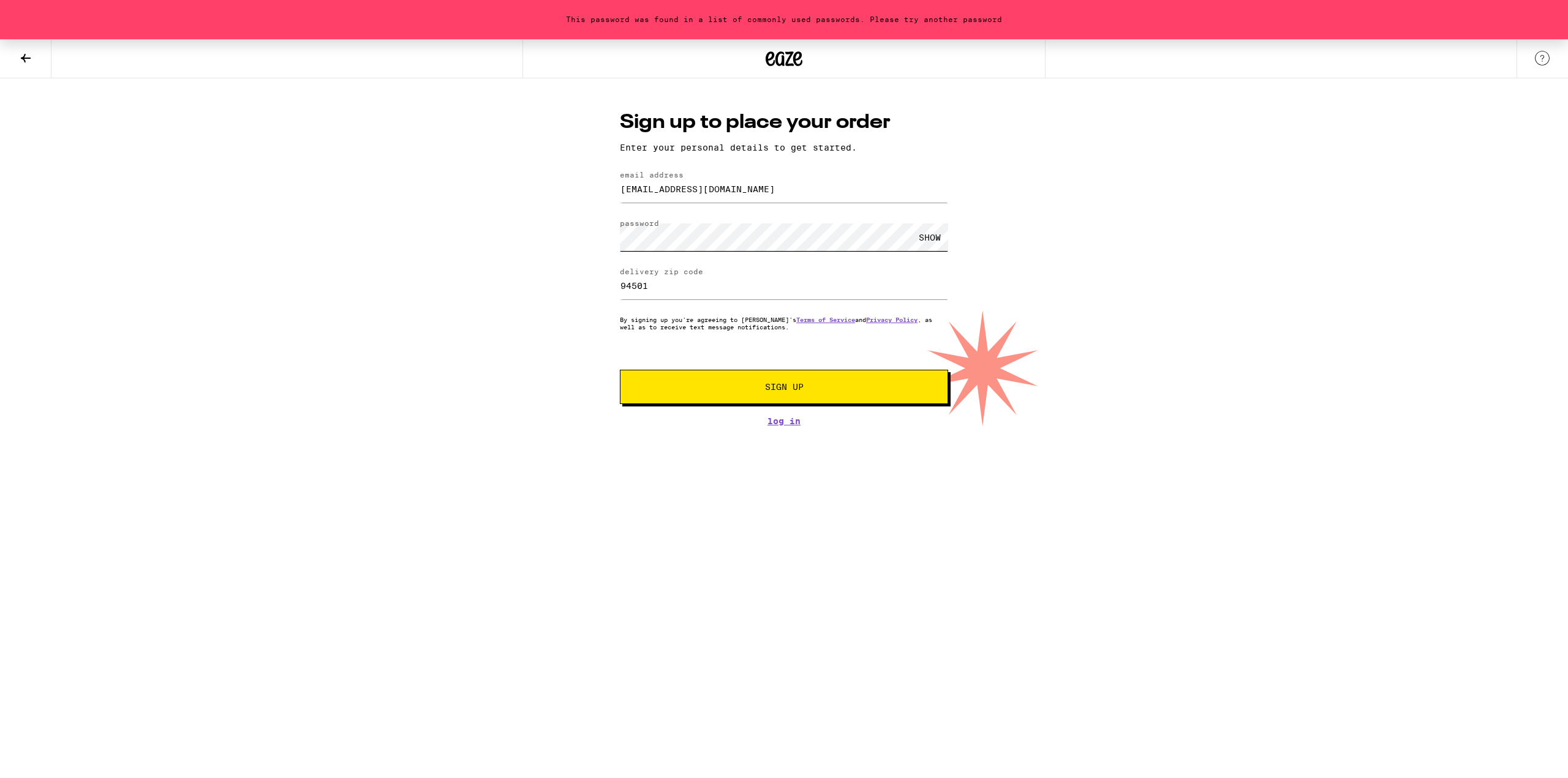
click at [583, 231] on div "This password was found in a list of commonly used passwords. Please try anothe…" at bounding box center [784, 233] width 1568 height 387
click at [620, 370] on button "Sign Up" at bounding box center [784, 387] width 328 height 34
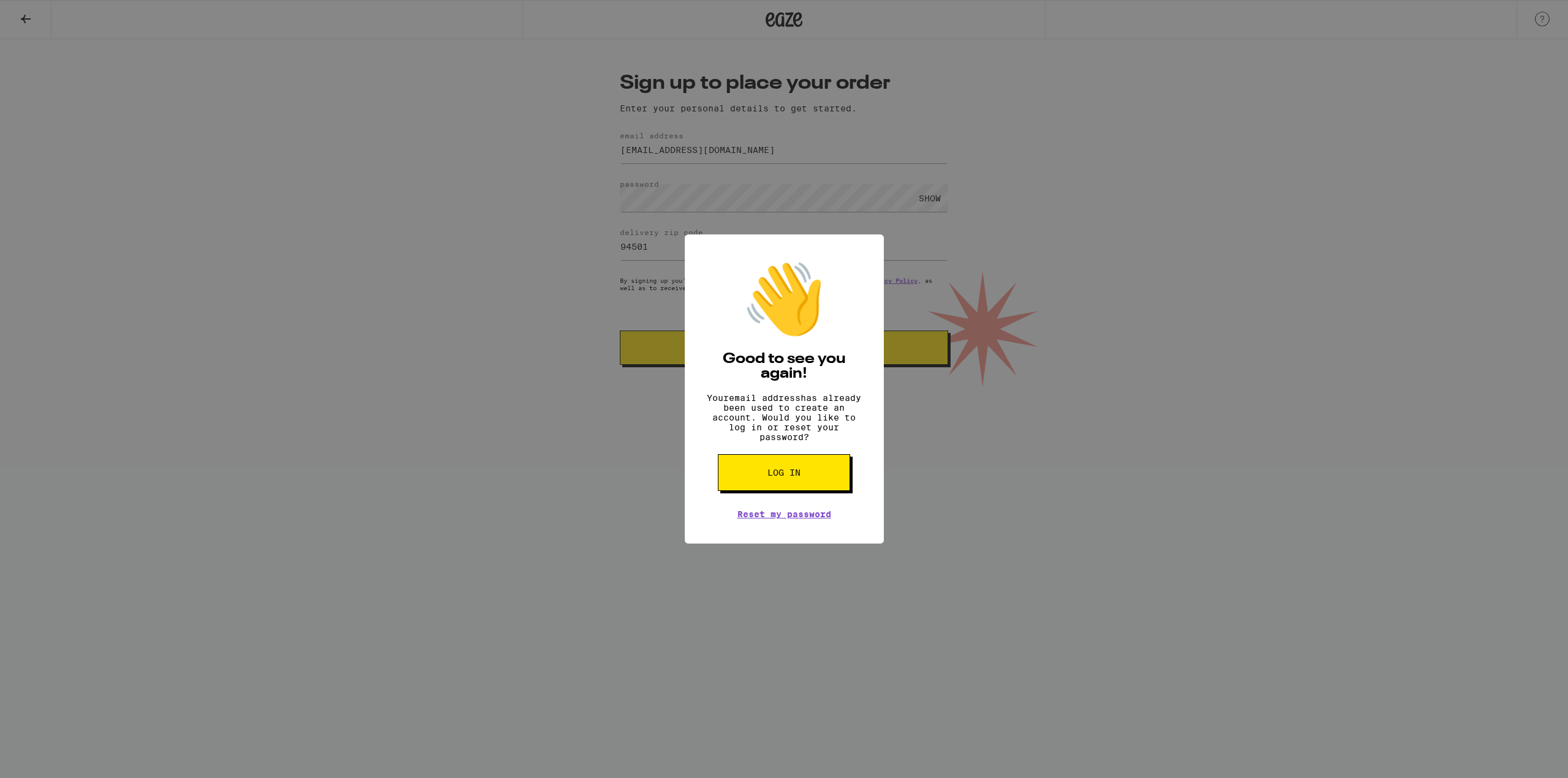
click at [794, 477] on span "Log in" at bounding box center [784, 472] width 33 height 9
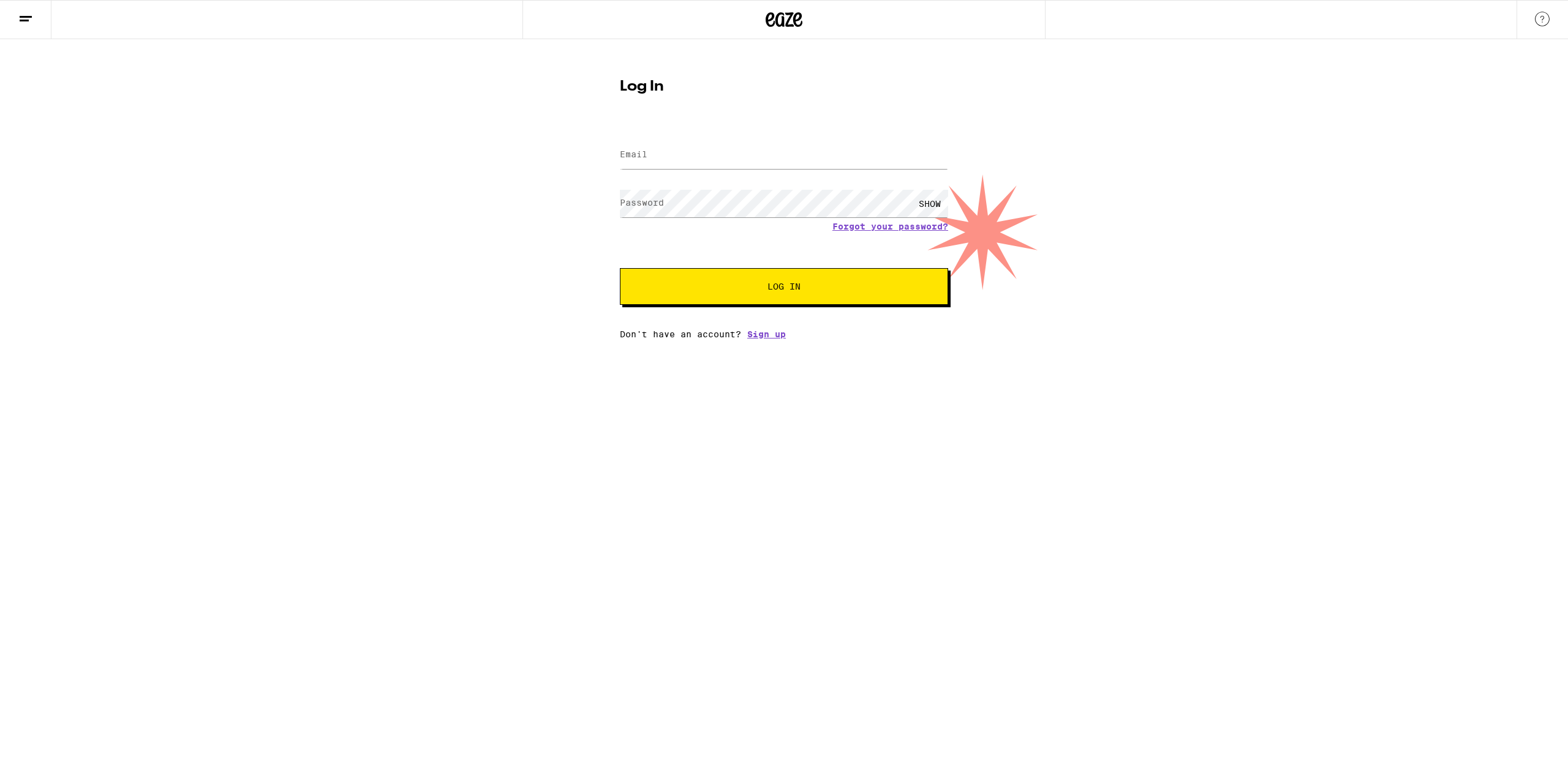
click at [646, 150] on label "Email" at bounding box center [634, 154] width 28 height 10
type input "[EMAIL_ADDRESS][DOMAIN_NAME]"
click at [620, 268] on button "Log In" at bounding box center [784, 286] width 328 height 37
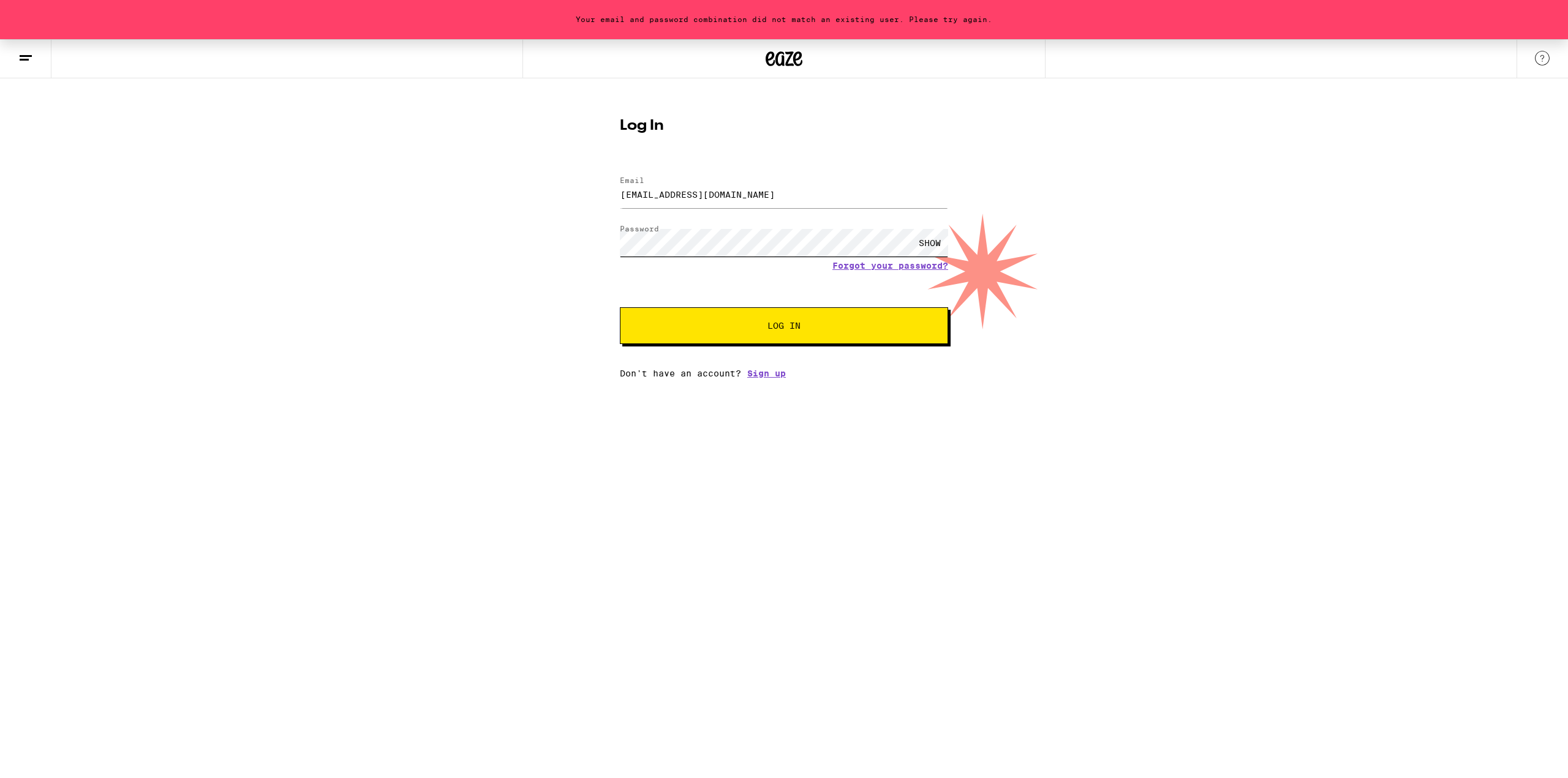
click at [546, 237] on div "Your email and password combination did not match an existing user. Please try …" at bounding box center [784, 209] width 1568 height 339
click at [620, 308] on button "Log In" at bounding box center [784, 326] width 328 height 37
click at [569, 243] on div "Your email and password combination did not match an existing user. Please try …" at bounding box center [784, 209] width 1568 height 339
click at [620, 308] on button "Log In" at bounding box center [784, 326] width 328 height 37
click at [602, 233] on div "Your email and password combination did not match an existing user. Please try …" at bounding box center [784, 209] width 1568 height 339
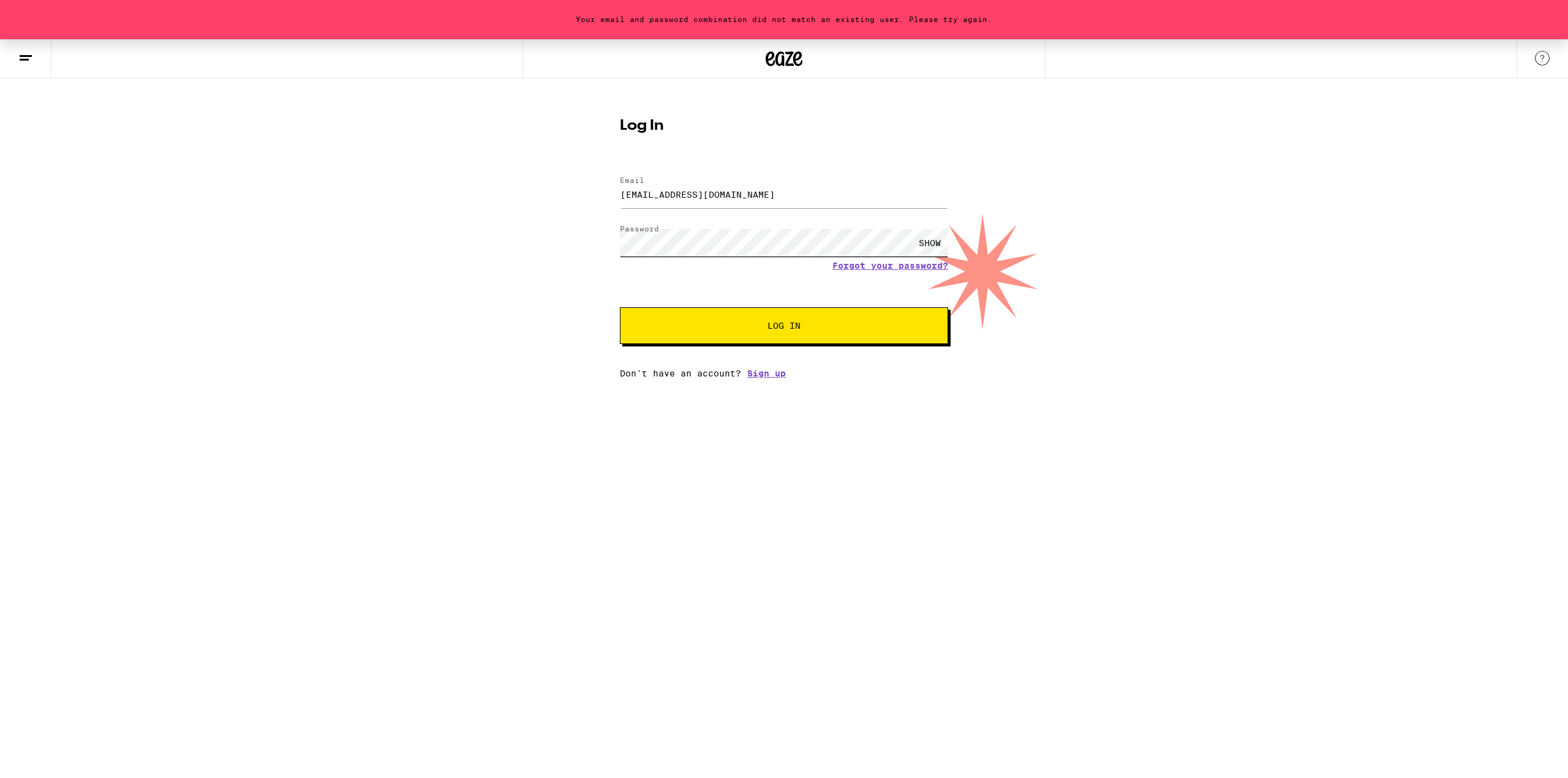
click at [620, 308] on button "Log In" at bounding box center [784, 326] width 328 height 37
click at [863, 268] on link "Forgot your password?" at bounding box center [890, 265] width 116 height 10
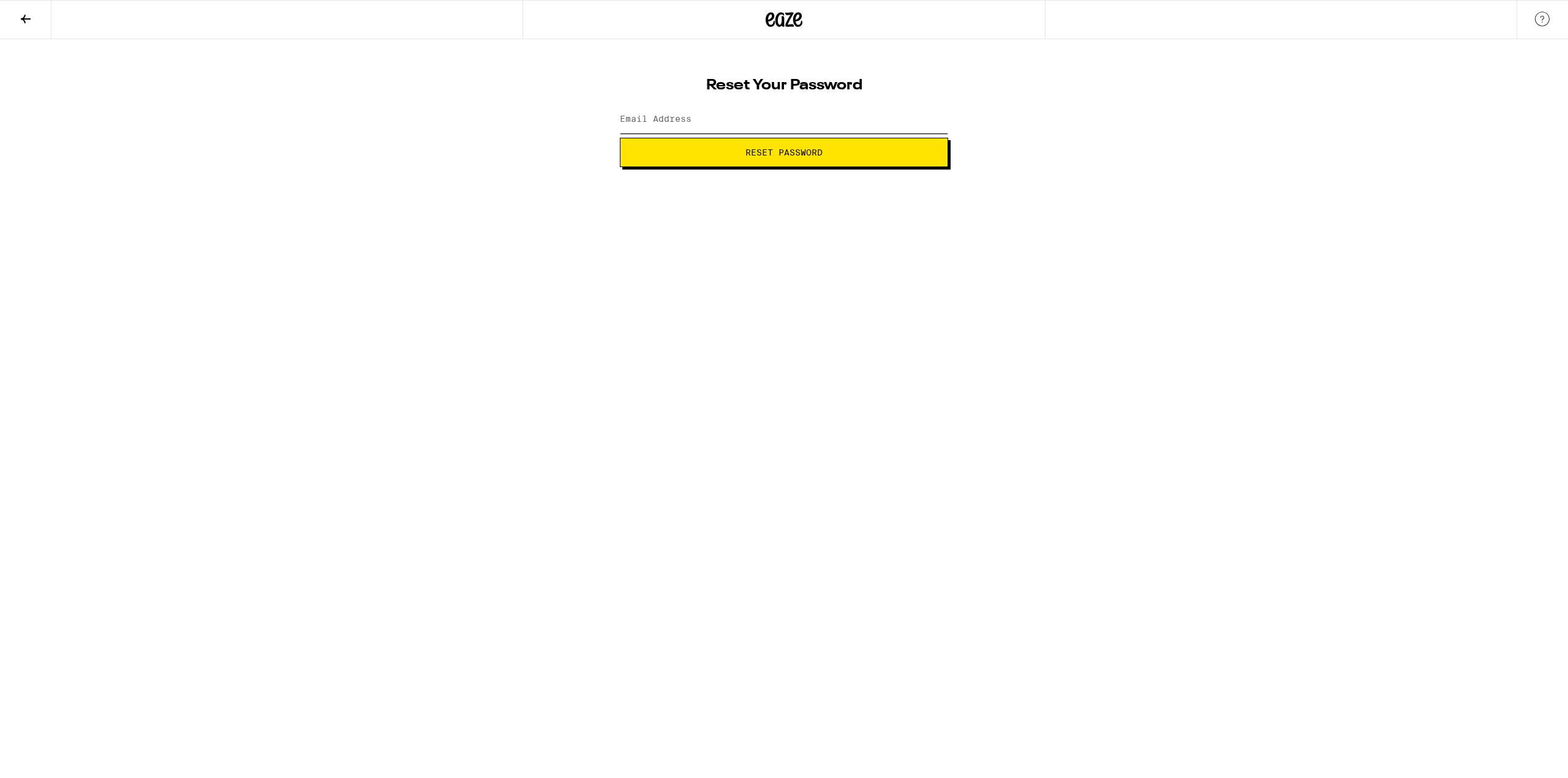
click at [696, 122] on input "Email Address" at bounding box center [784, 120] width 328 height 28
type input "[EMAIL_ADDRESS][DOMAIN_NAME]"
click at [723, 154] on span "Reset Password" at bounding box center [784, 152] width 308 height 9
click at [620, 138] on button "Submit" at bounding box center [784, 152] width 328 height 30
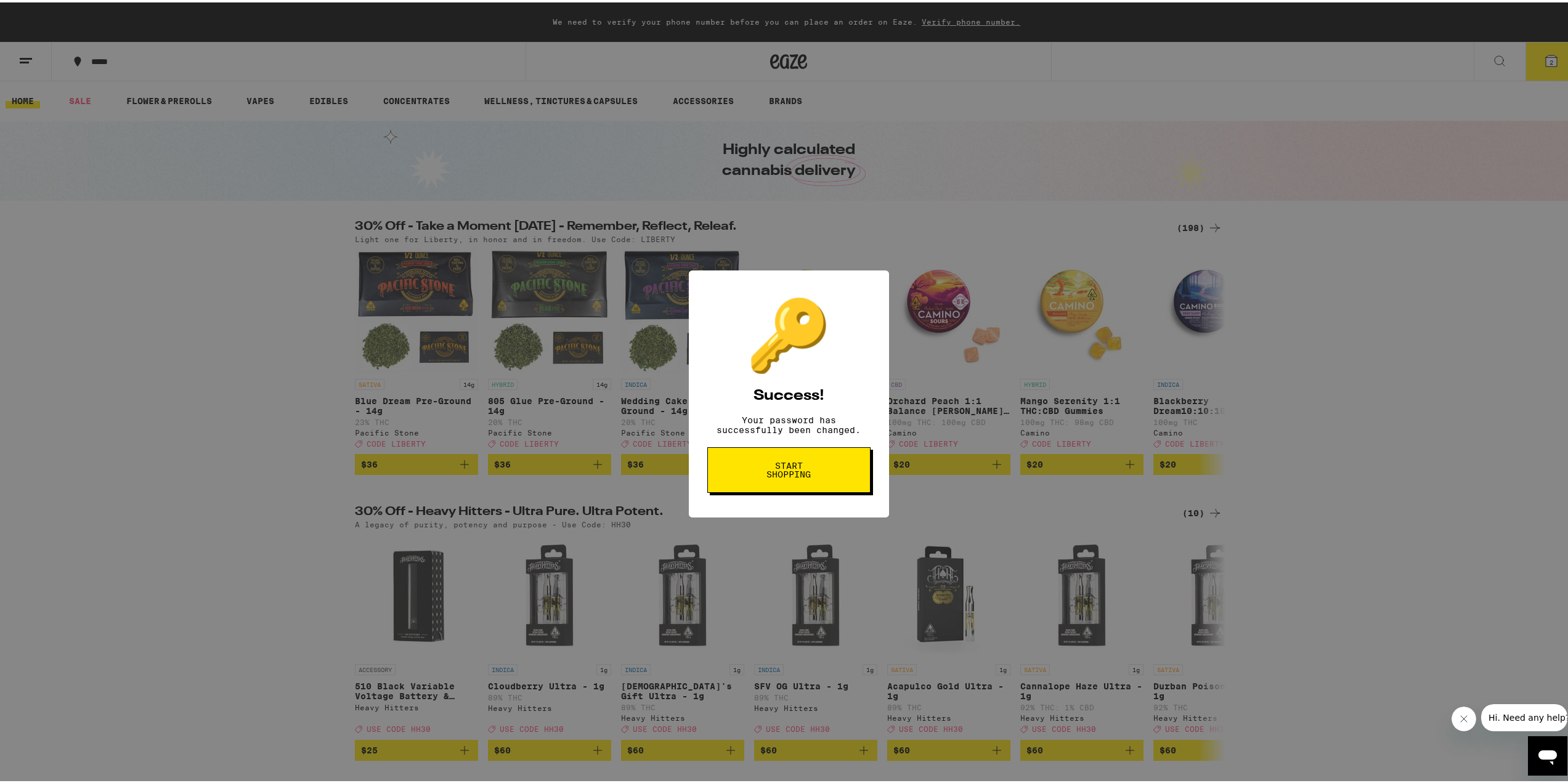
click at [1362, 202] on div "🔑 Success! Your password has successfully been changed. Start shopping" at bounding box center [788, 392] width 1577 height 783
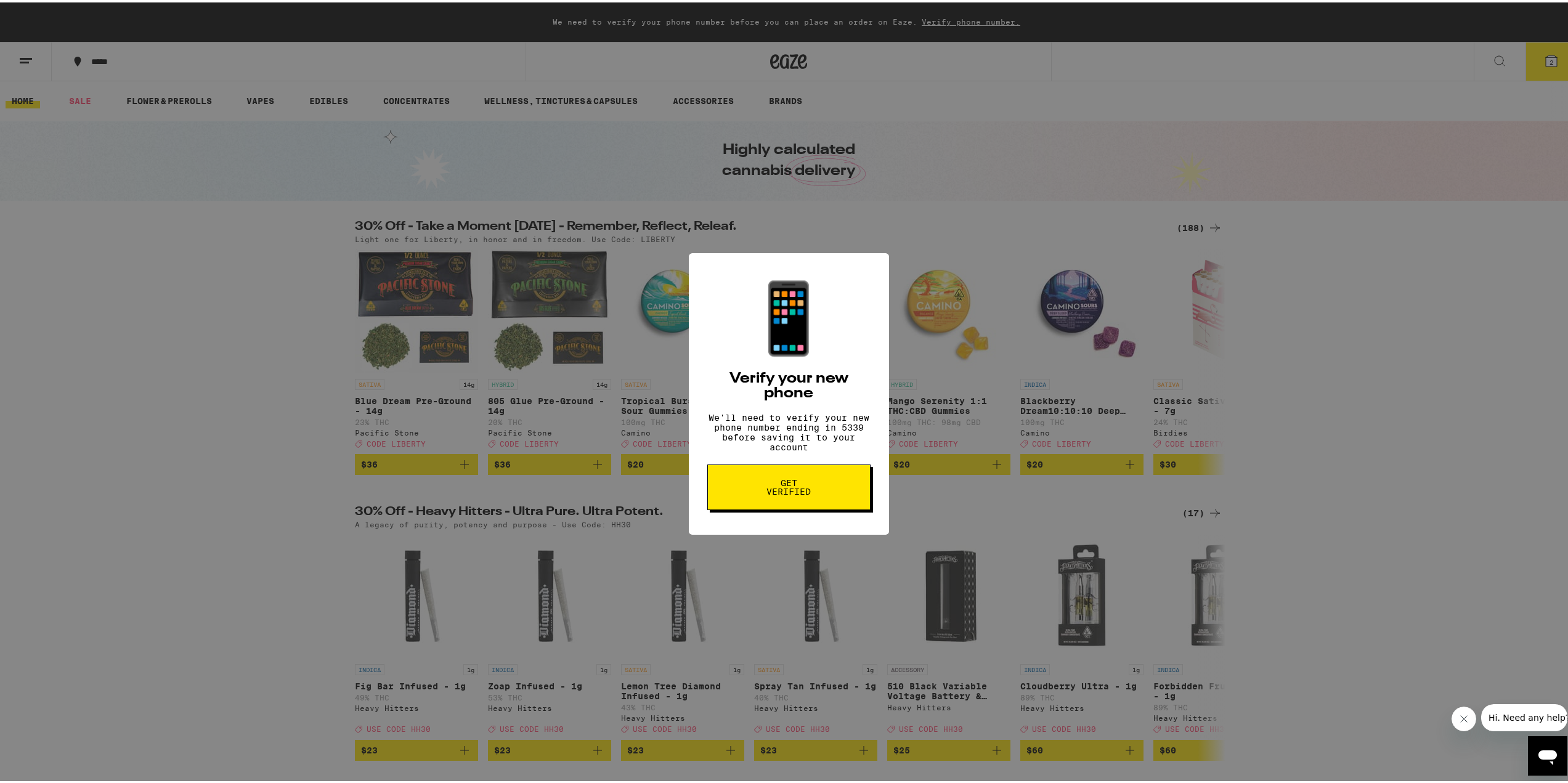
click at [1148, 268] on div "📱 Verify your new phone We'll need to verify your new phone number ending in 53…" at bounding box center [788, 392] width 1577 height 783
click at [1536, 60] on div "📱 Verify your new phone We'll need to verify your new phone number ending in 53…" at bounding box center [788, 392] width 1577 height 783
click at [888, 186] on div "📱 Verify your new phone We'll need to verify your new phone number ending in 53…" at bounding box center [788, 392] width 1577 height 783
click at [1465, 718] on icon "Close message from company" at bounding box center [1463, 718] width 10 height 10
